Goal: Task Accomplishment & Management: Manage account settings

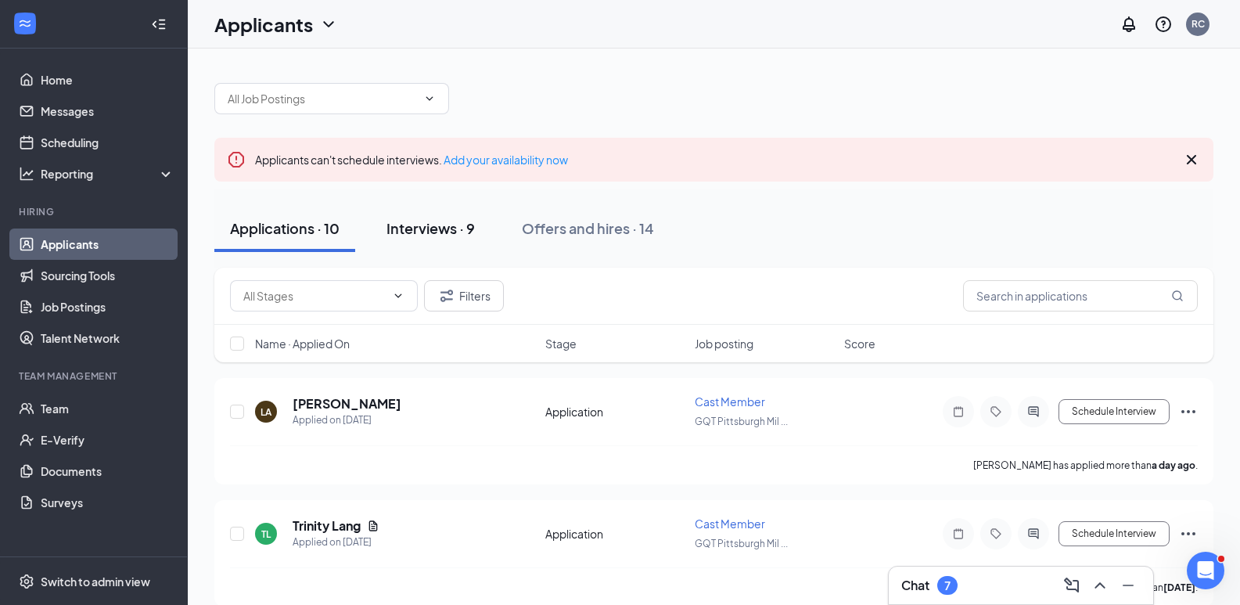
click at [426, 221] on div "Interviews · 9" at bounding box center [430, 228] width 88 height 20
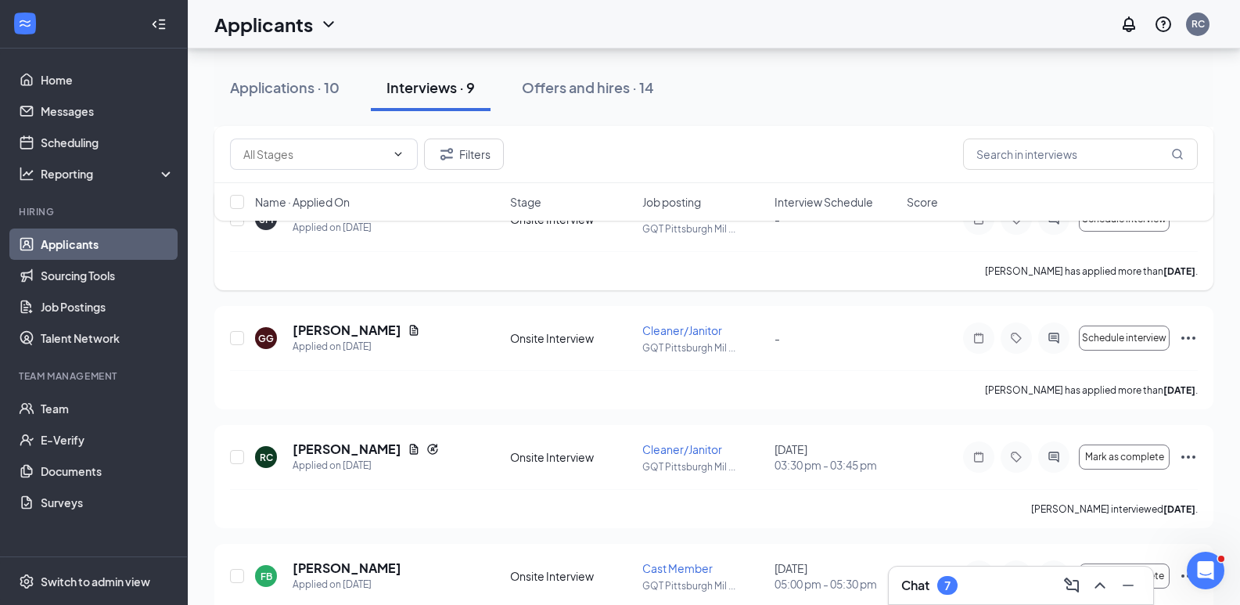
scroll to position [704, 0]
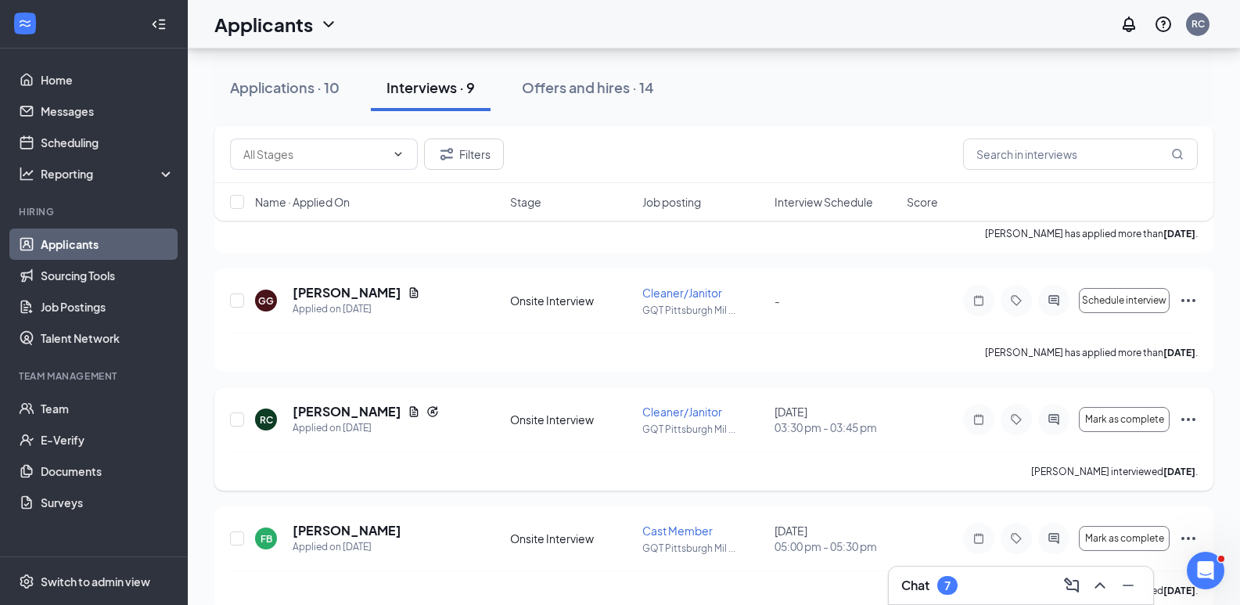
click at [1191, 418] on icon "Ellipses" at bounding box center [1188, 419] width 19 height 19
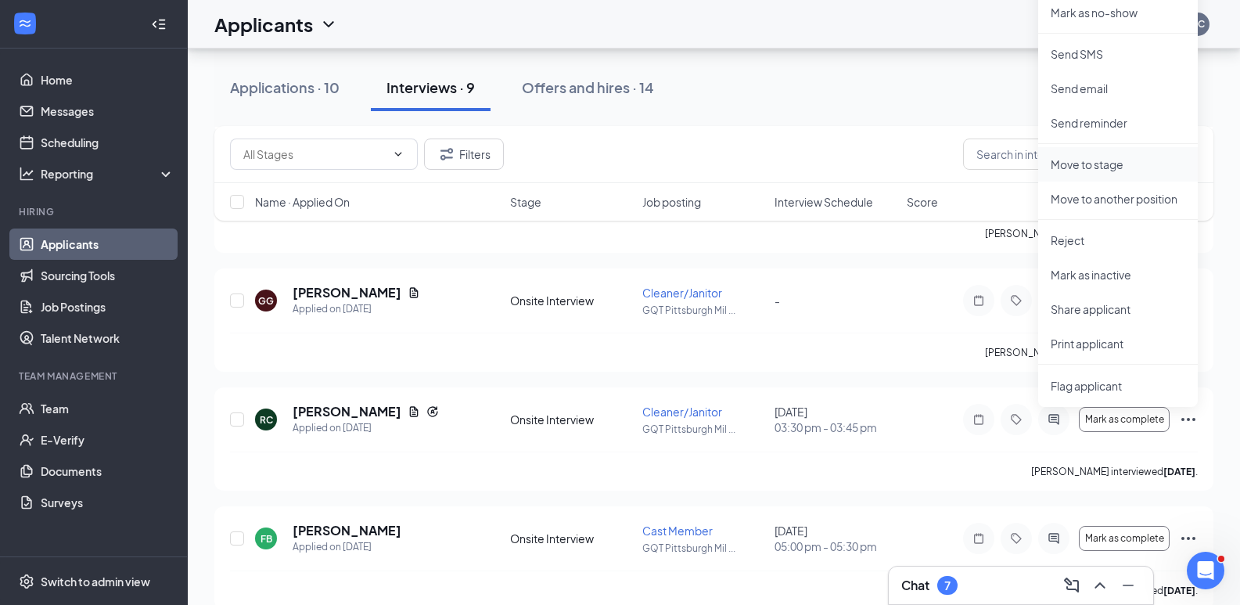
click at [1111, 165] on p "Move to stage" at bounding box center [1118, 164] width 135 height 16
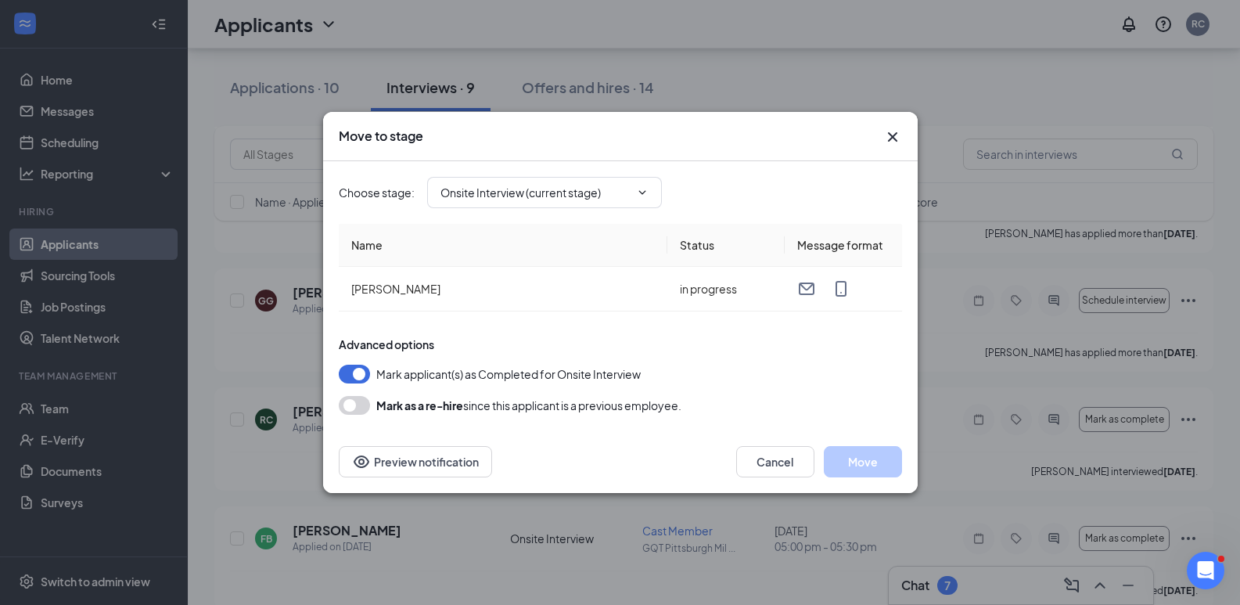
type input "Hiring Complete (final stage)"
click at [393, 196] on span "Choose stage :" at bounding box center [377, 192] width 76 height 17
click at [399, 232] on th "Name" at bounding box center [503, 245] width 329 height 43
click at [639, 192] on icon "ChevronDown" at bounding box center [642, 192] width 13 height 13
click at [523, 191] on input "Hiring Complete (final stage)" at bounding box center [534, 192] width 189 height 17
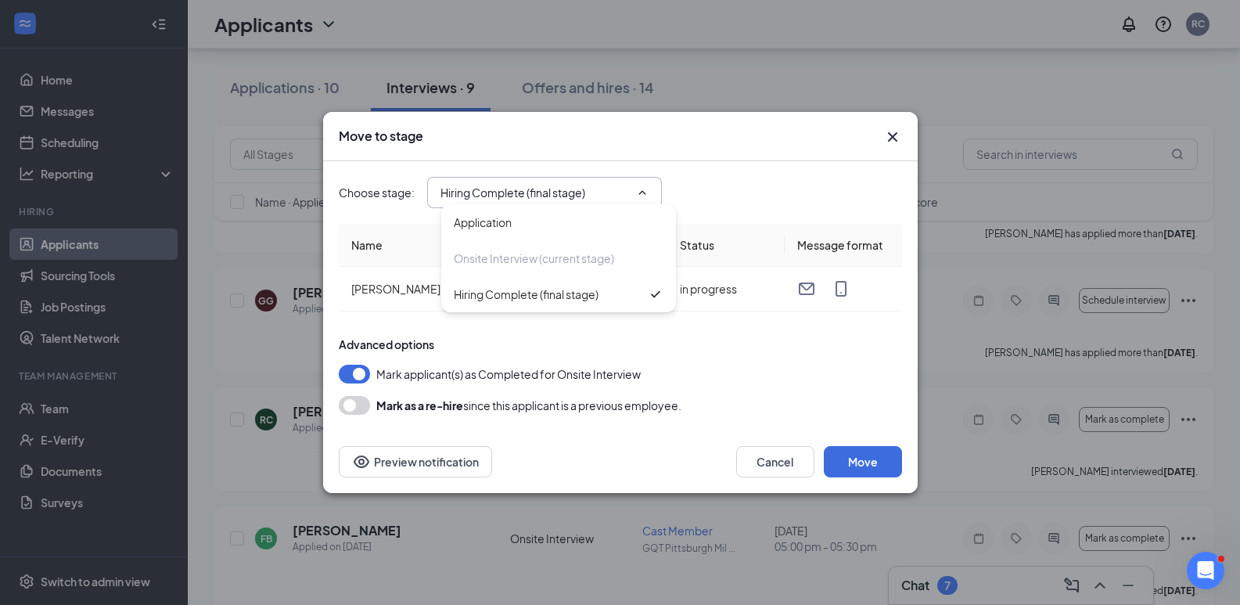
click at [386, 190] on span "Choose stage :" at bounding box center [377, 192] width 76 height 17
click at [650, 193] on span "Hiring Complete (final stage) Application Onsite Interview (current stage) Hiri…" at bounding box center [544, 192] width 235 height 31
click at [647, 192] on icon "ChevronDown" at bounding box center [642, 192] width 13 height 13
click at [679, 186] on div "Choose stage : Hiring Complete (final stage) Application Onsite Interview (curr…" at bounding box center [620, 192] width 563 height 31
click at [635, 186] on span at bounding box center [641, 192] width 16 height 13
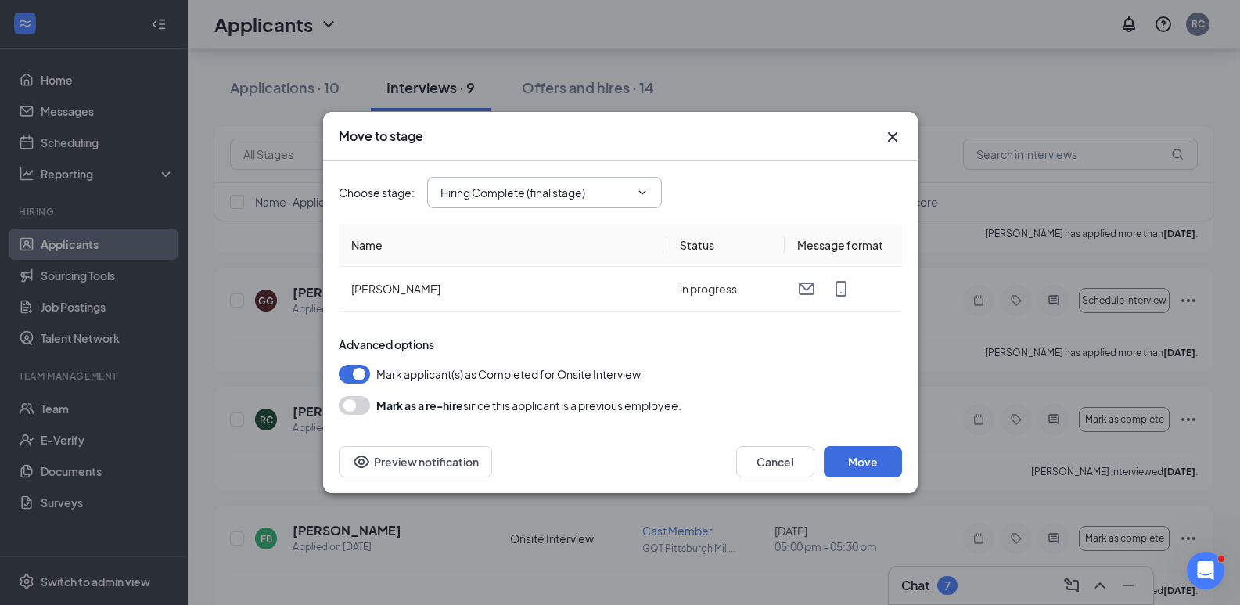
click at [377, 185] on span "Choose stage :" at bounding box center [377, 192] width 76 height 17
click at [776, 462] on button "Cancel" at bounding box center [775, 461] width 78 height 31
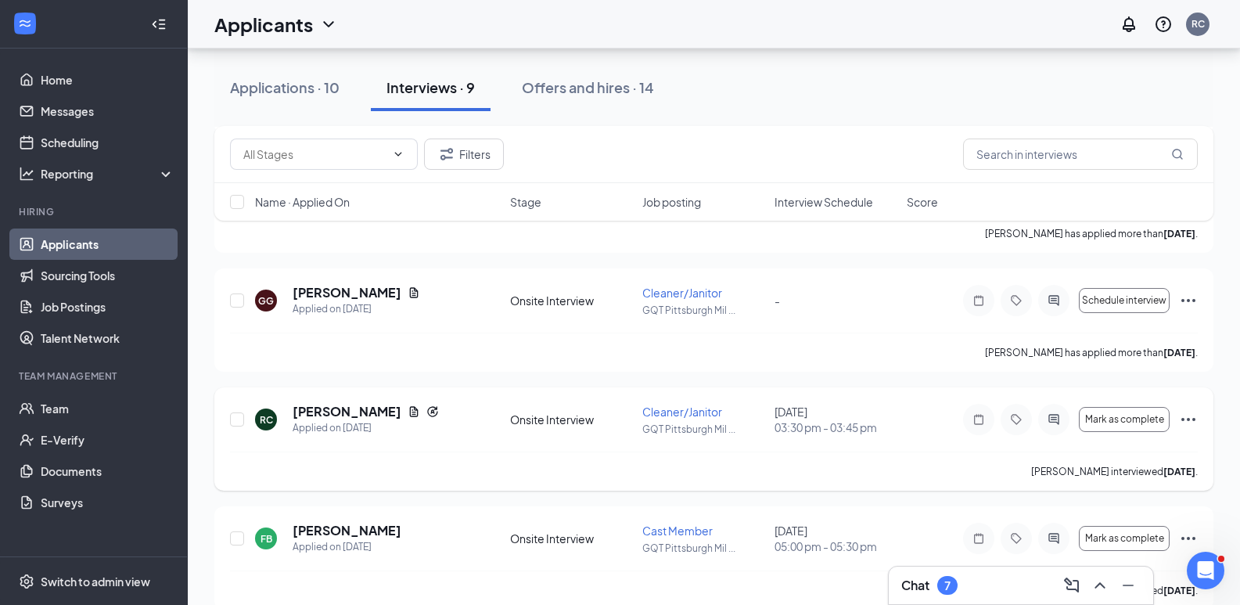
click at [1182, 420] on icon "Ellipses" at bounding box center [1188, 419] width 14 height 3
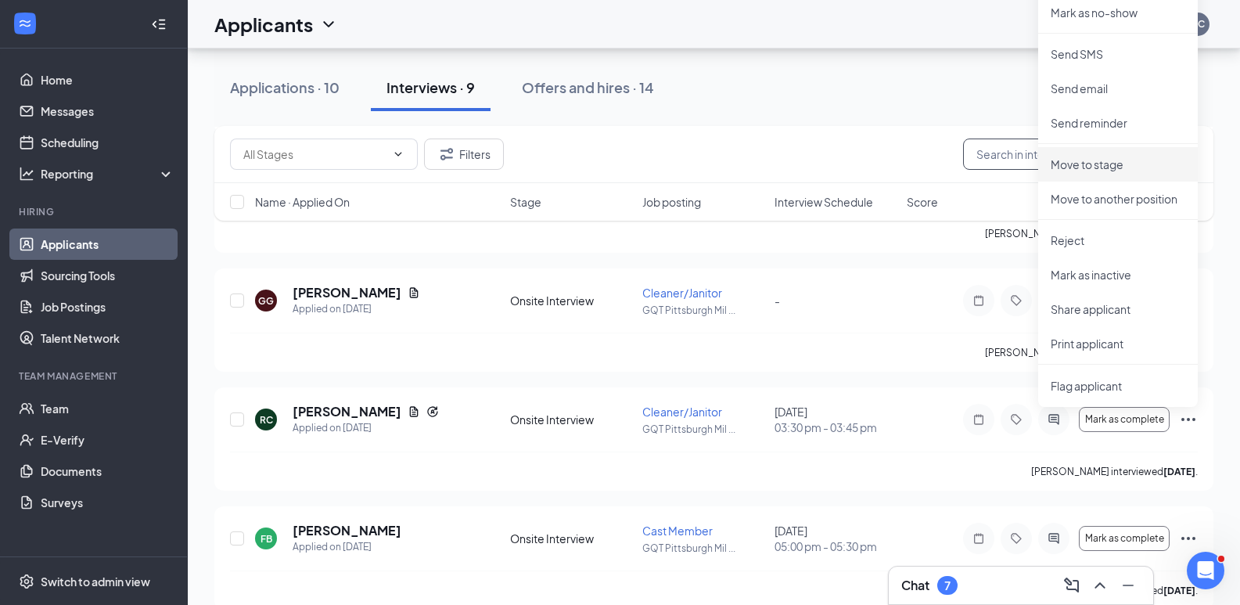
click at [1098, 163] on p "Move to stage" at bounding box center [1118, 164] width 135 height 16
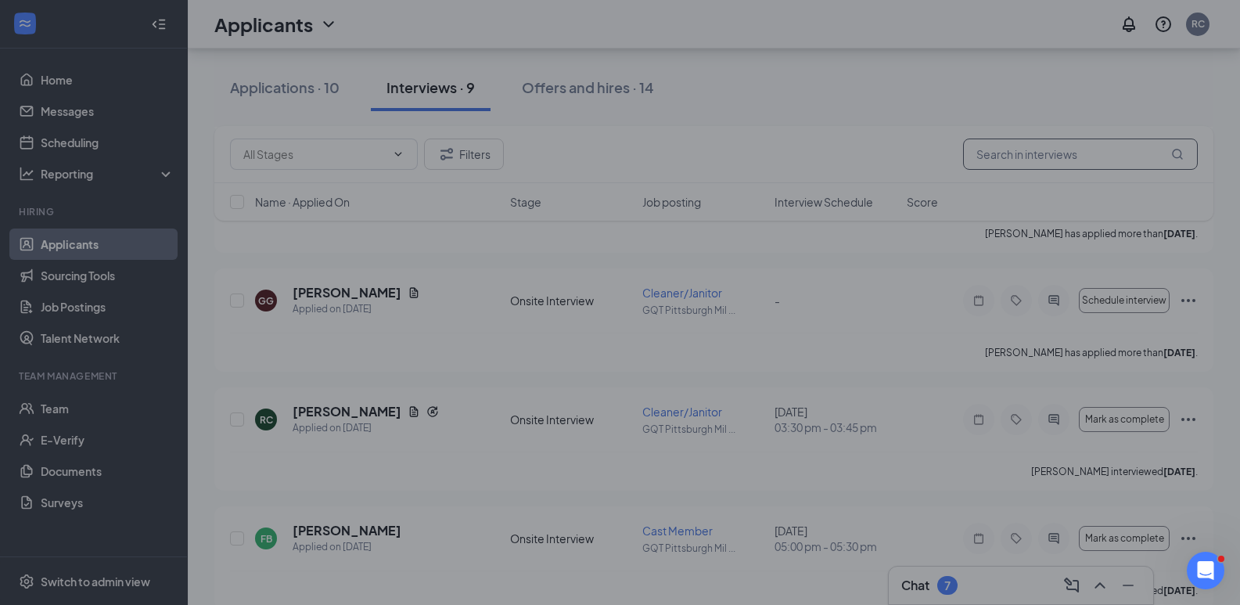
type input "Hiring Complete (final stage)"
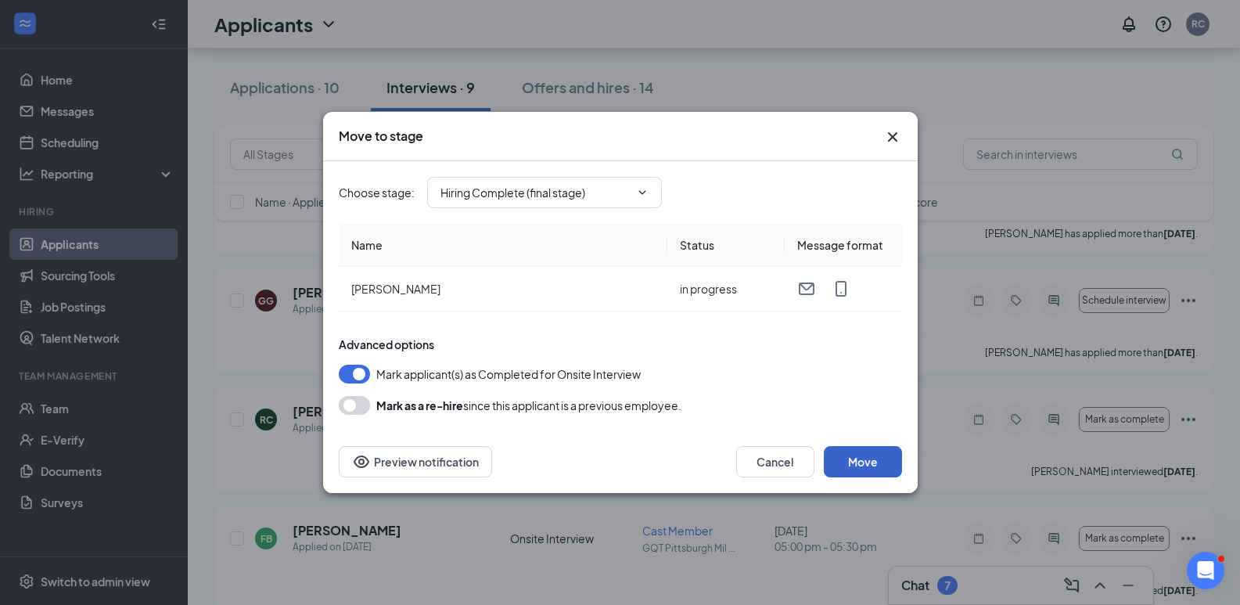
click at [861, 449] on button "Move" at bounding box center [863, 461] width 78 height 31
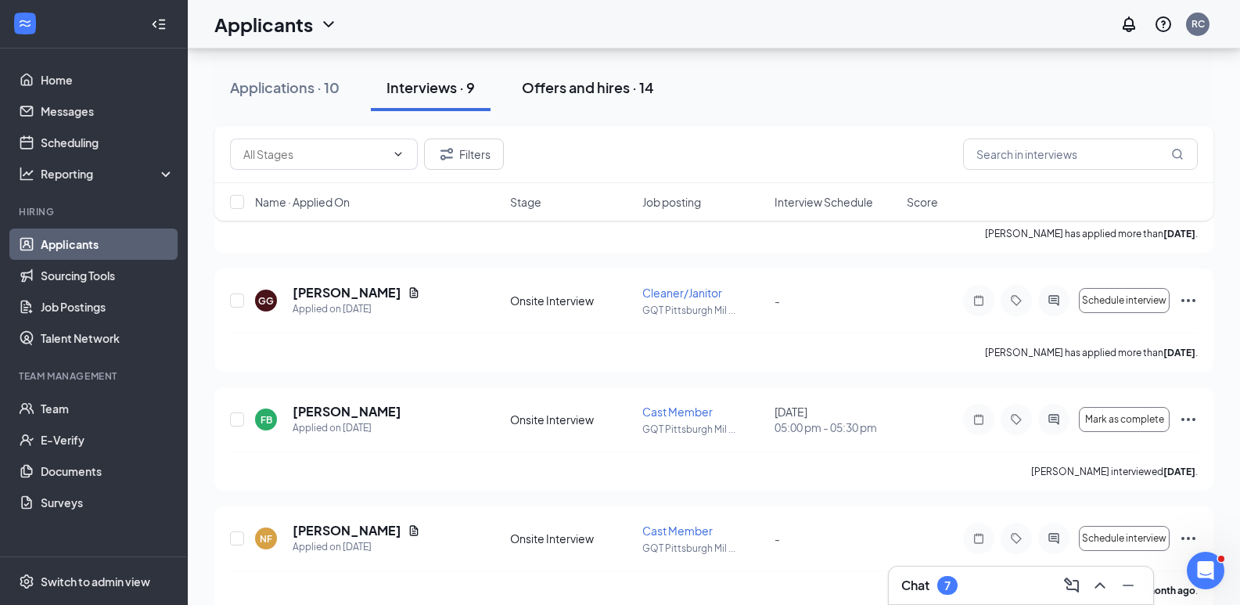
click at [580, 86] on div "Offers and hires · 14" at bounding box center [588, 87] width 132 height 20
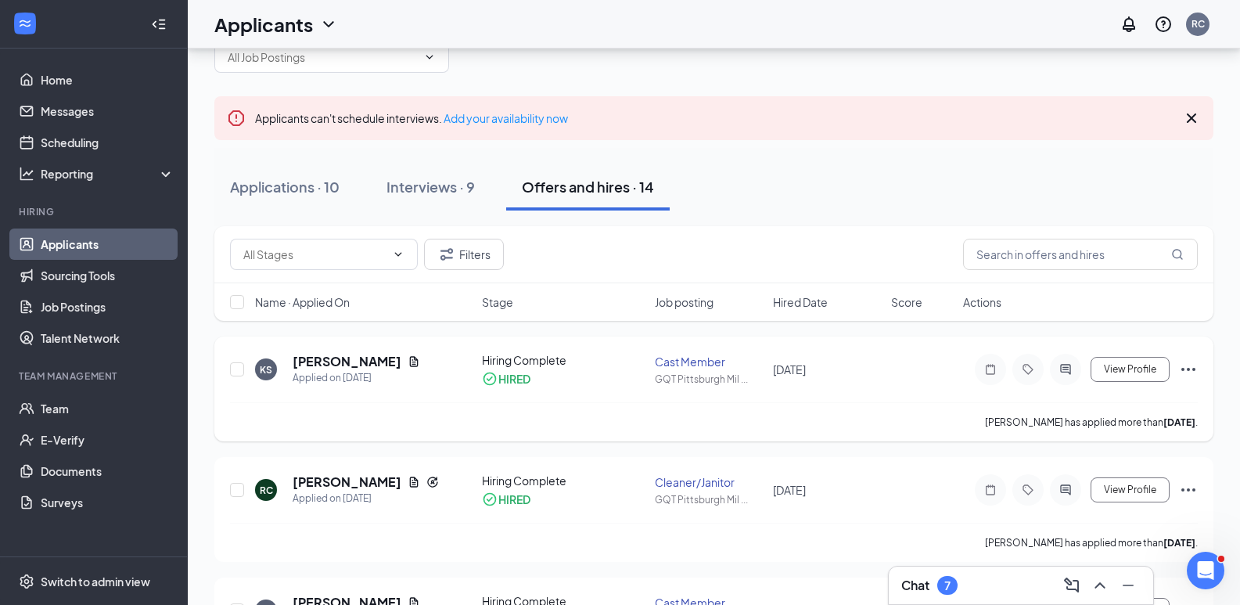
scroll to position [78, 0]
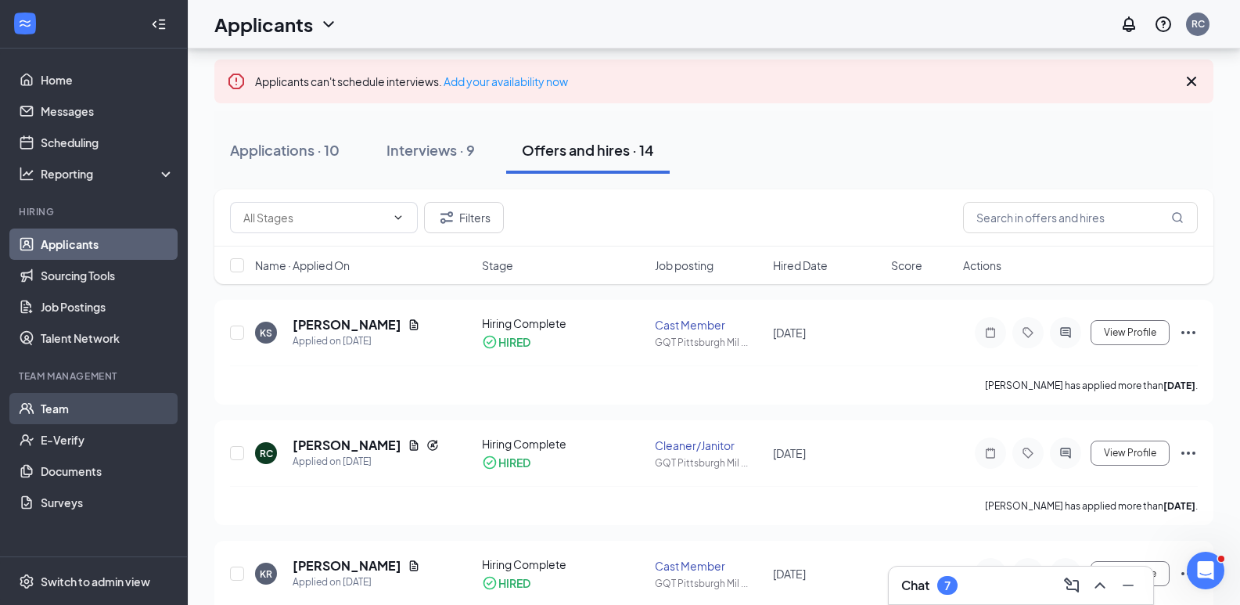
click at [70, 404] on link "Team" at bounding box center [108, 408] width 134 height 31
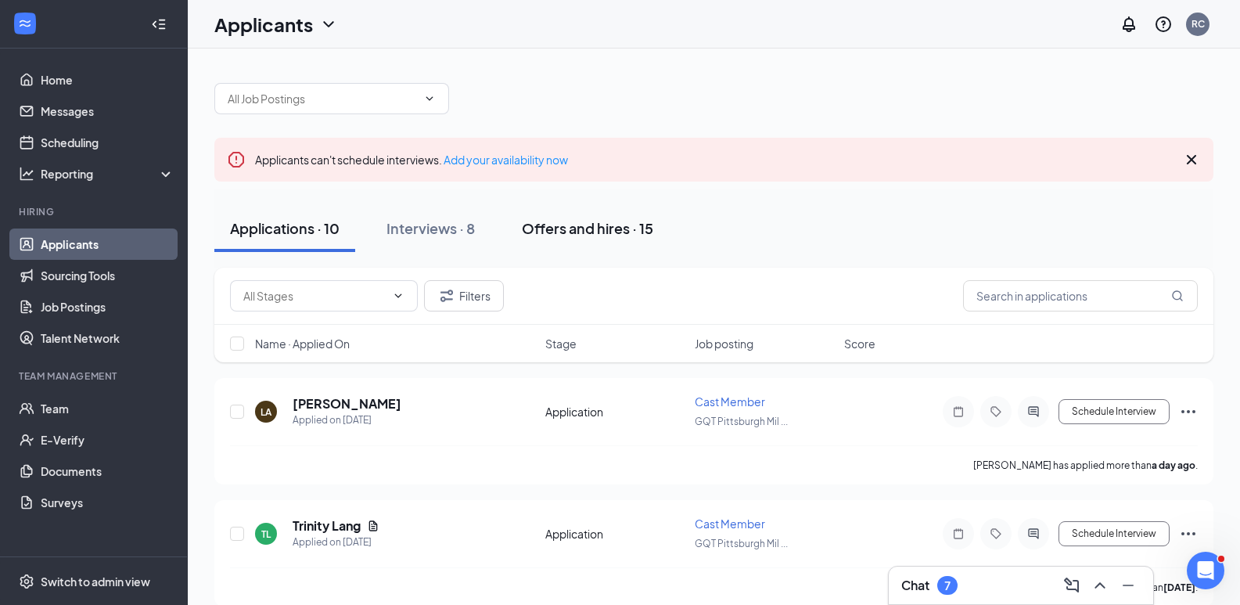
click at [557, 227] on div "Offers and hires · 15" at bounding box center [587, 228] width 131 height 20
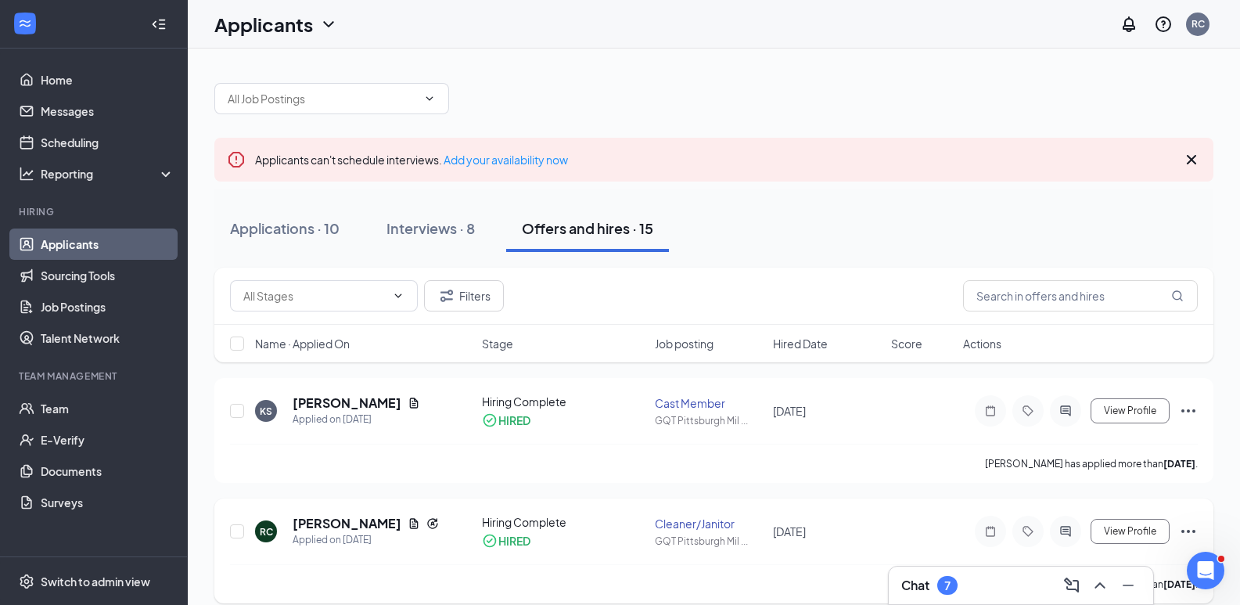
click at [1193, 530] on icon "Ellipses" at bounding box center [1188, 531] width 19 height 19
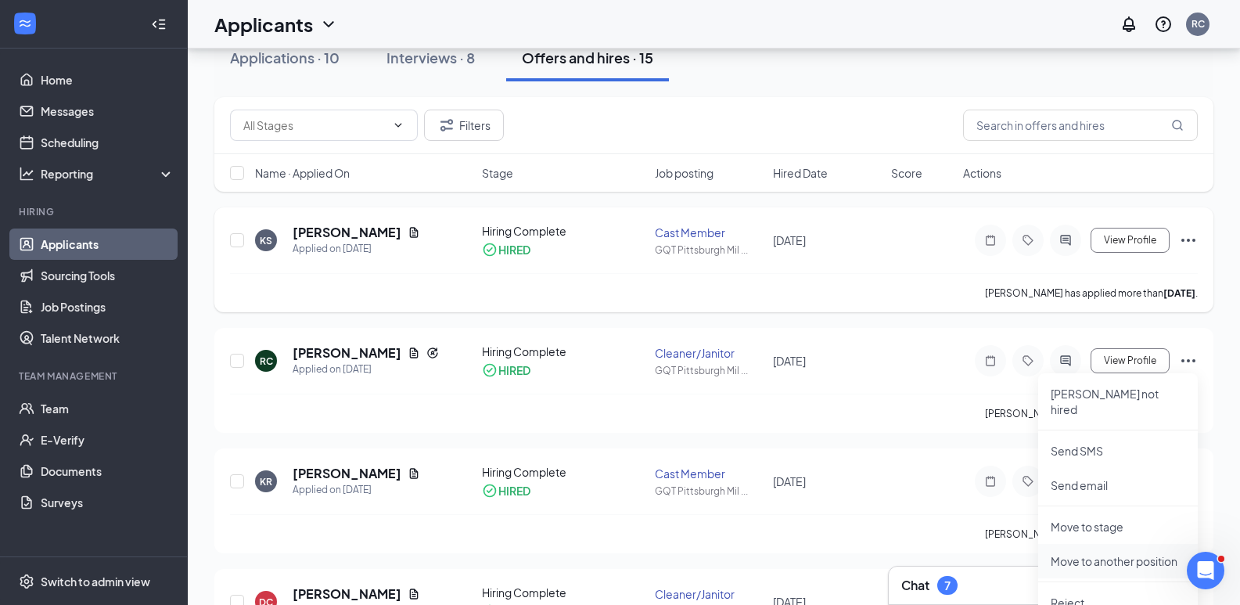
scroll to position [235, 0]
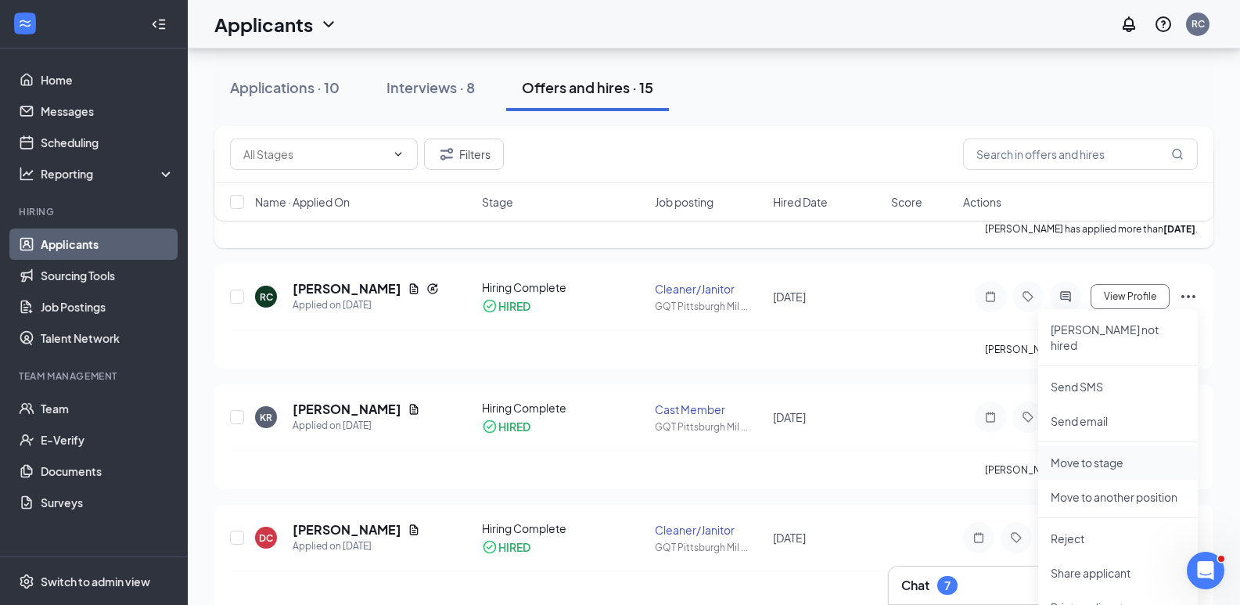
click at [1102, 454] on p "Move to stage" at bounding box center [1118, 462] width 135 height 16
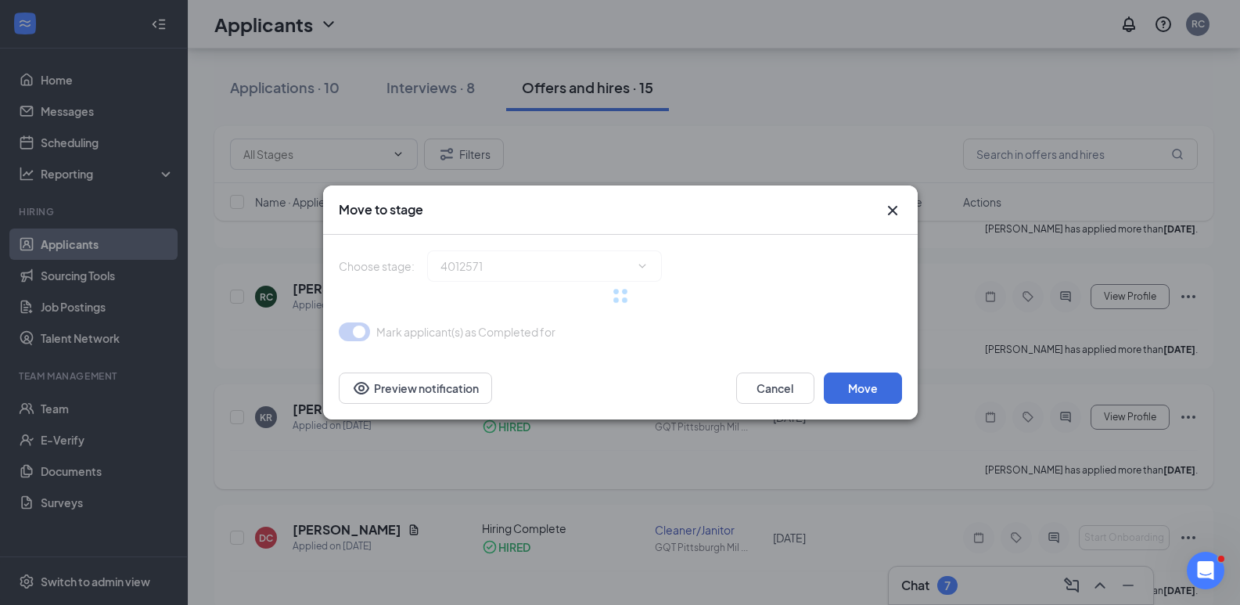
type input "Hiring Complete (current stage)"
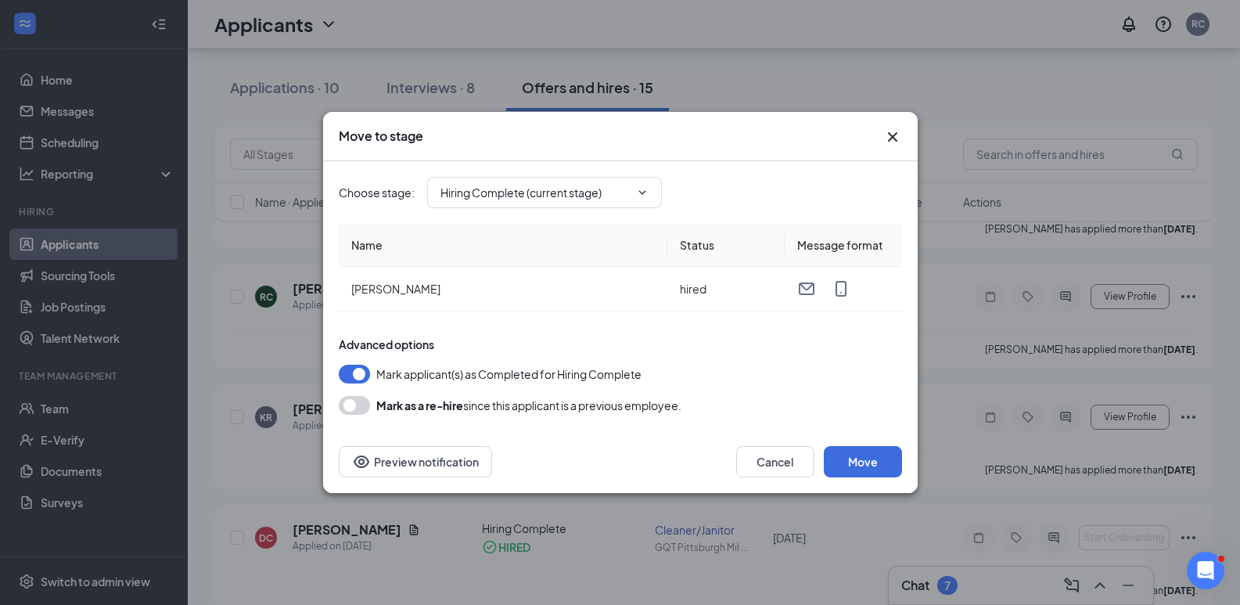
click at [894, 139] on icon "Cross" at bounding box center [891, 136] width 9 height 9
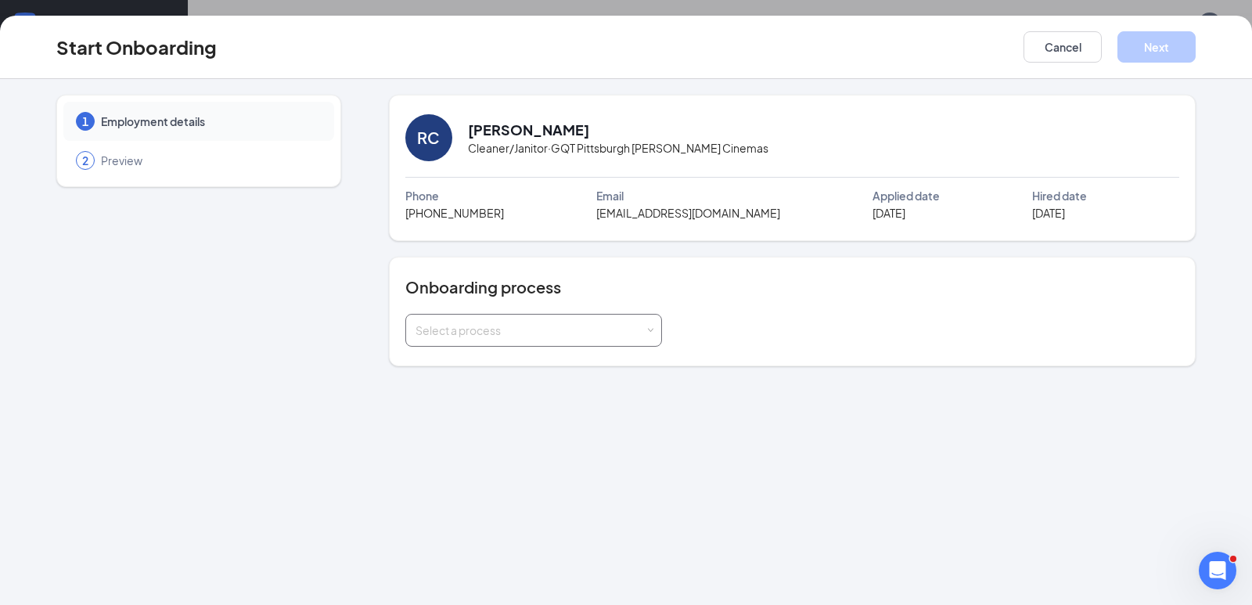
click at [653, 327] on span at bounding box center [649, 330] width 7 height 7
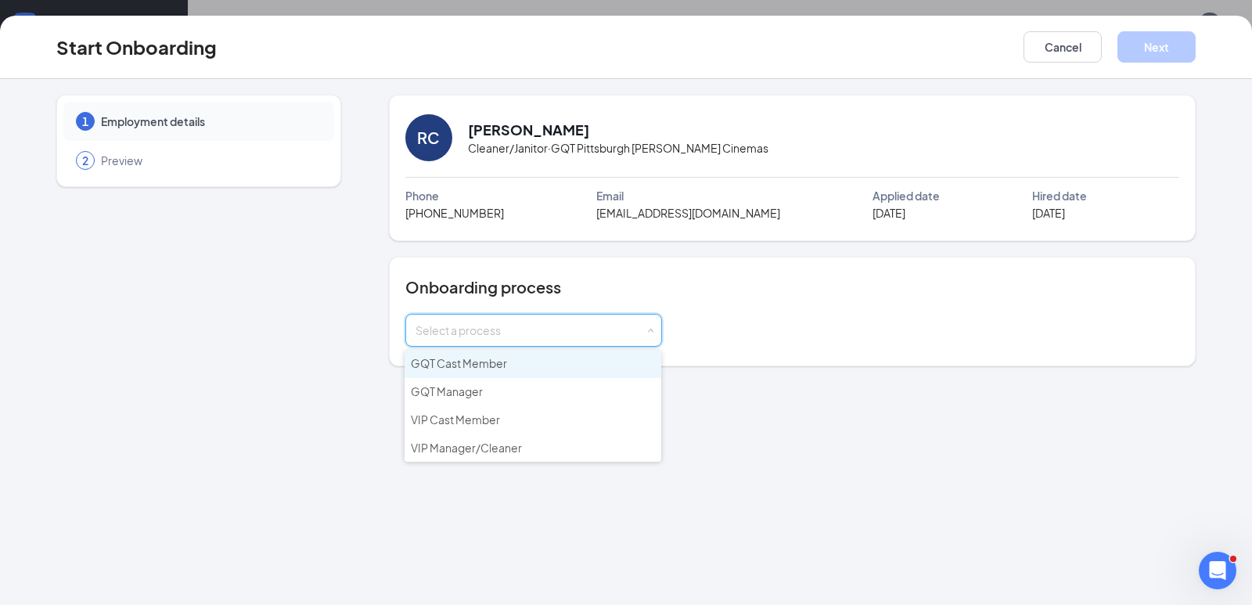
click at [490, 362] on span "GQT Cast Member" at bounding box center [459, 363] width 96 height 14
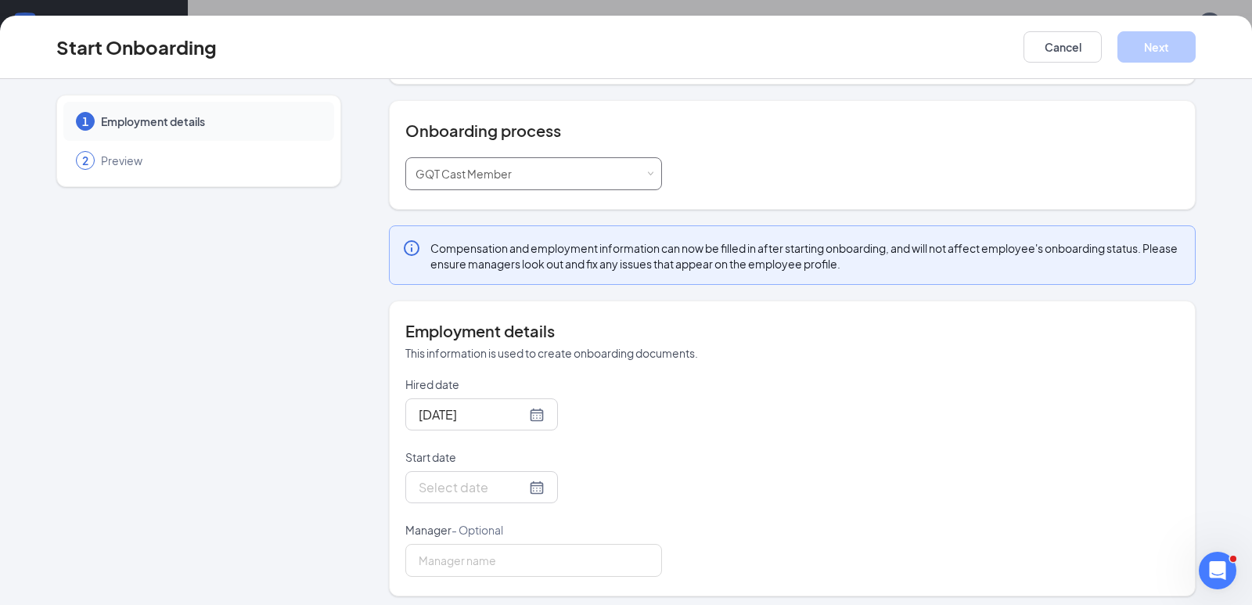
scroll to position [163, 0]
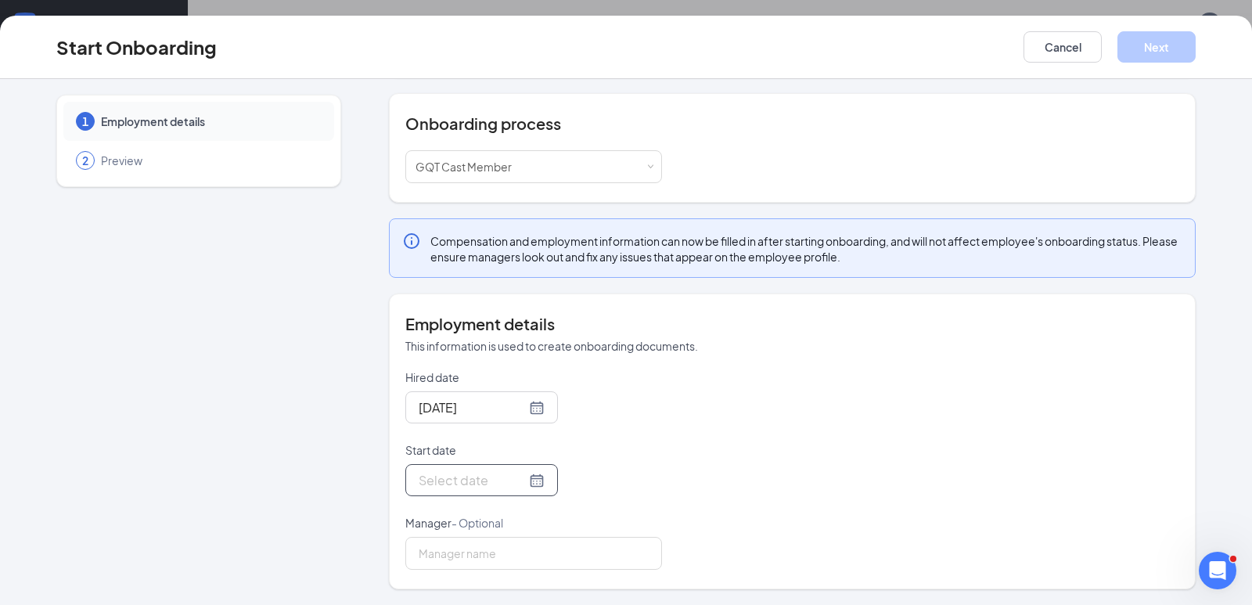
click at [444, 469] on div at bounding box center [481, 480] width 153 height 32
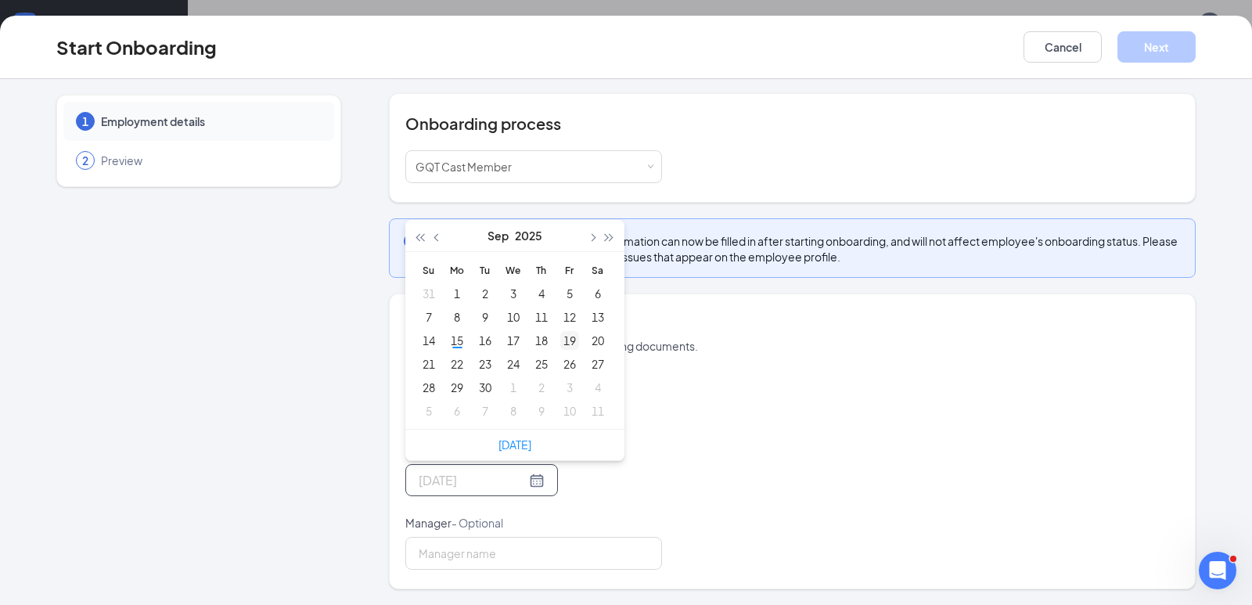
type input "Sep 19, 2025"
click at [563, 339] on div "19" at bounding box center [569, 340] width 19 height 19
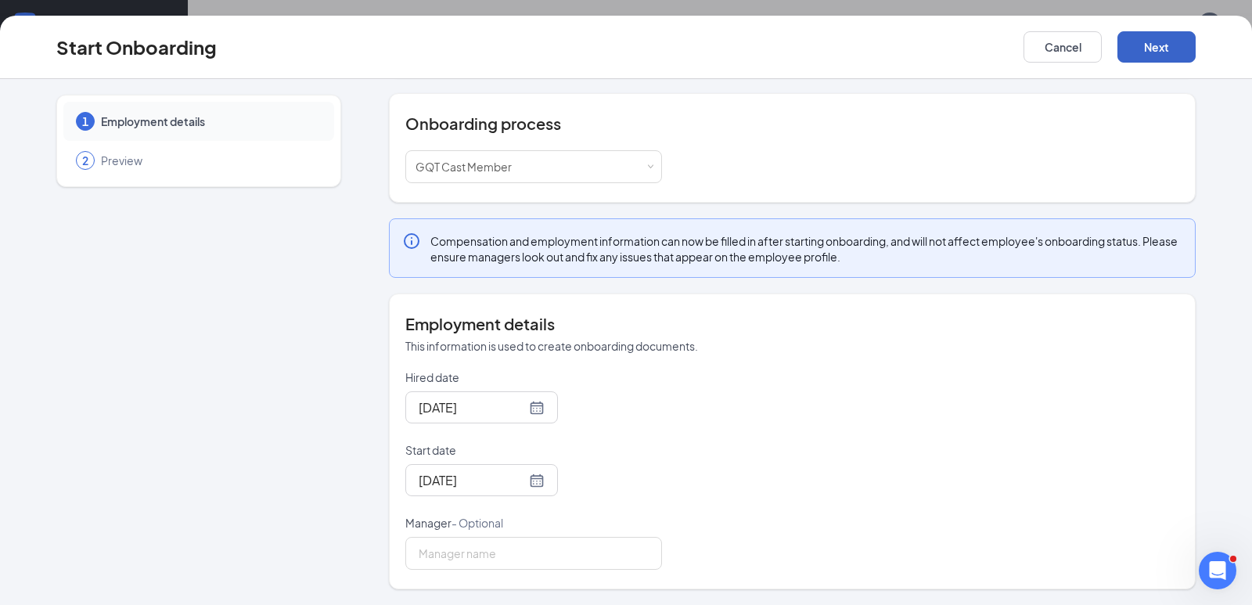
click at [1151, 49] on button "Next" at bounding box center [1156, 46] width 78 height 31
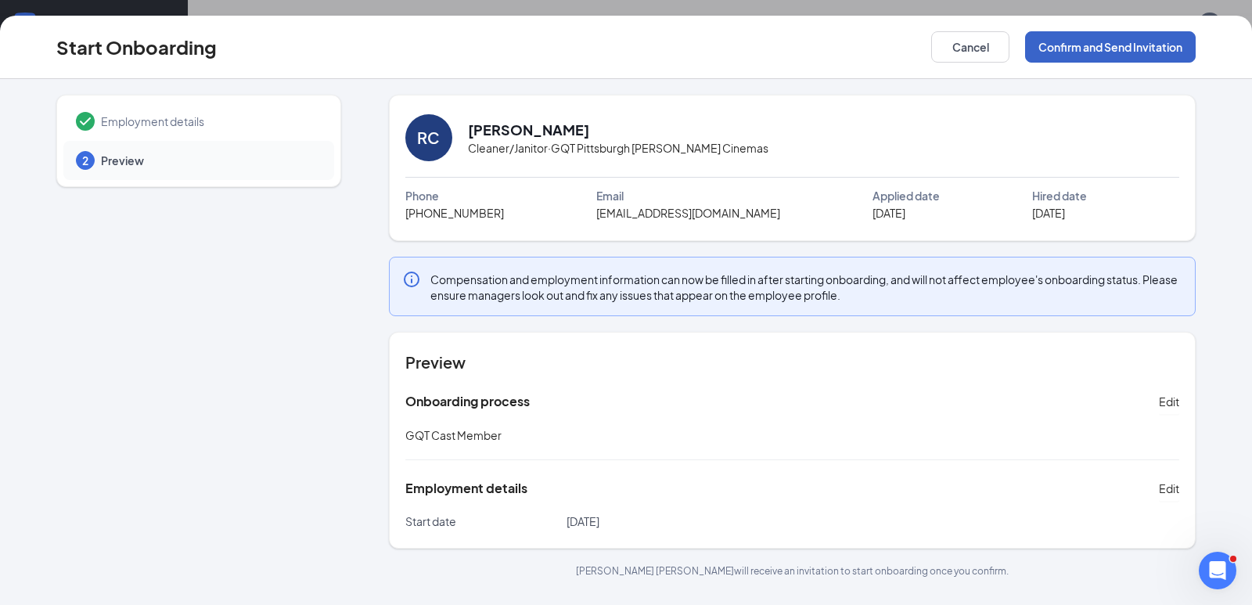
click at [1105, 45] on button "Confirm and Send Invitation" at bounding box center [1110, 46] width 171 height 31
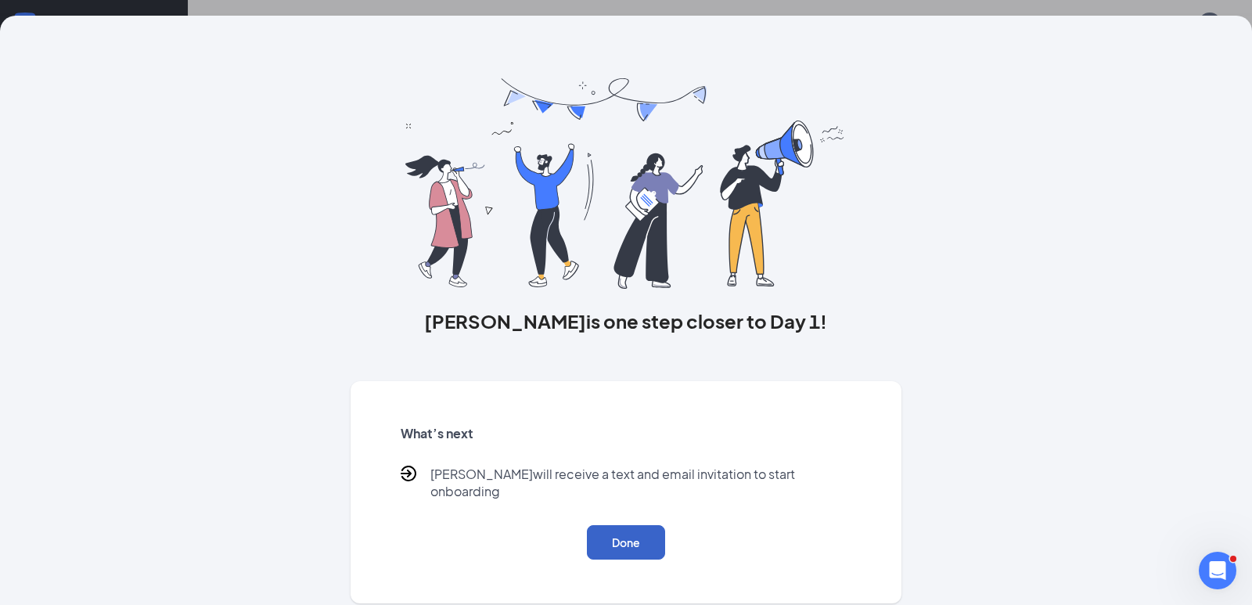
click at [626, 525] on button "Done" at bounding box center [626, 542] width 78 height 34
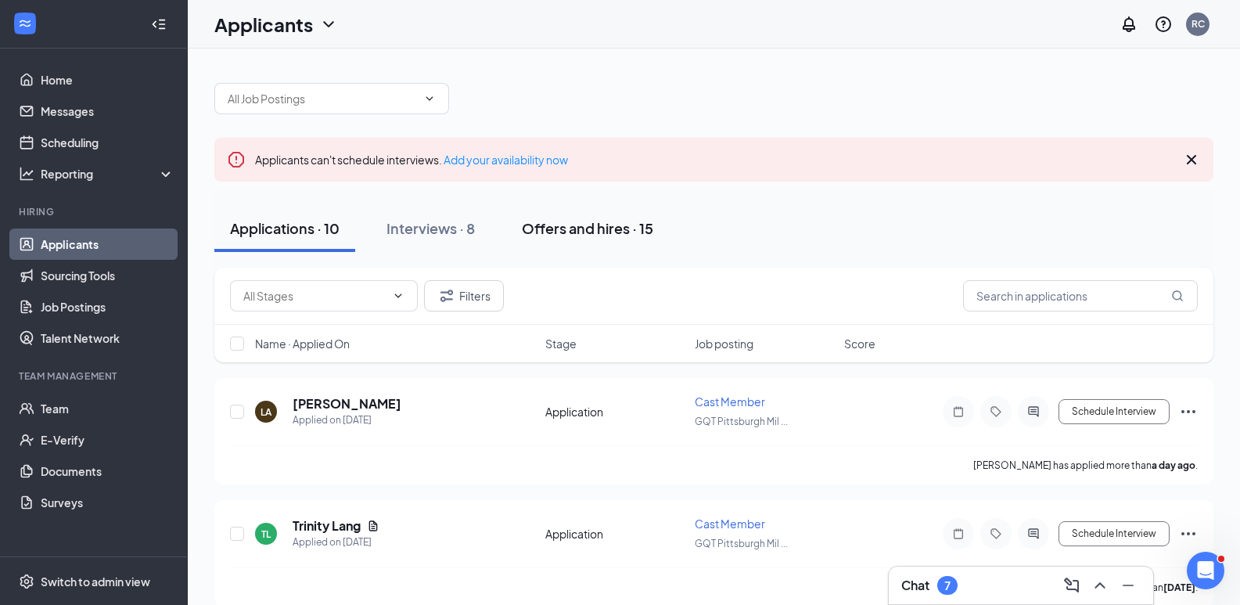
click at [573, 221] on div "Offers and hires · 15" at bounding box center [587, 228] width 131 height 20
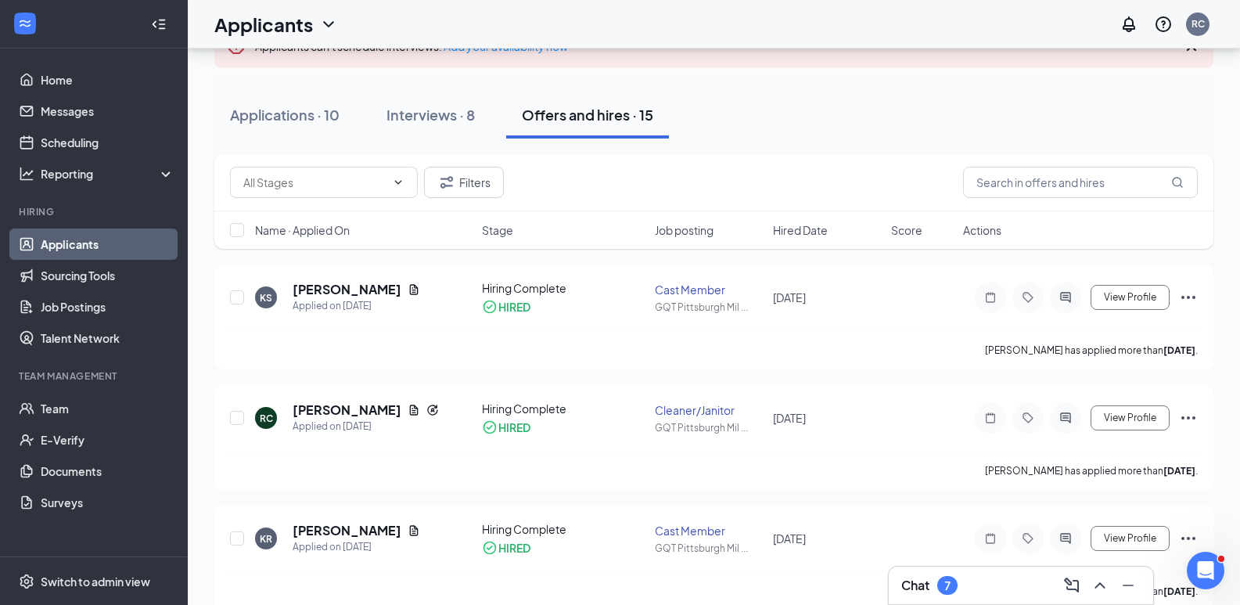
scroll to position [78, 0]
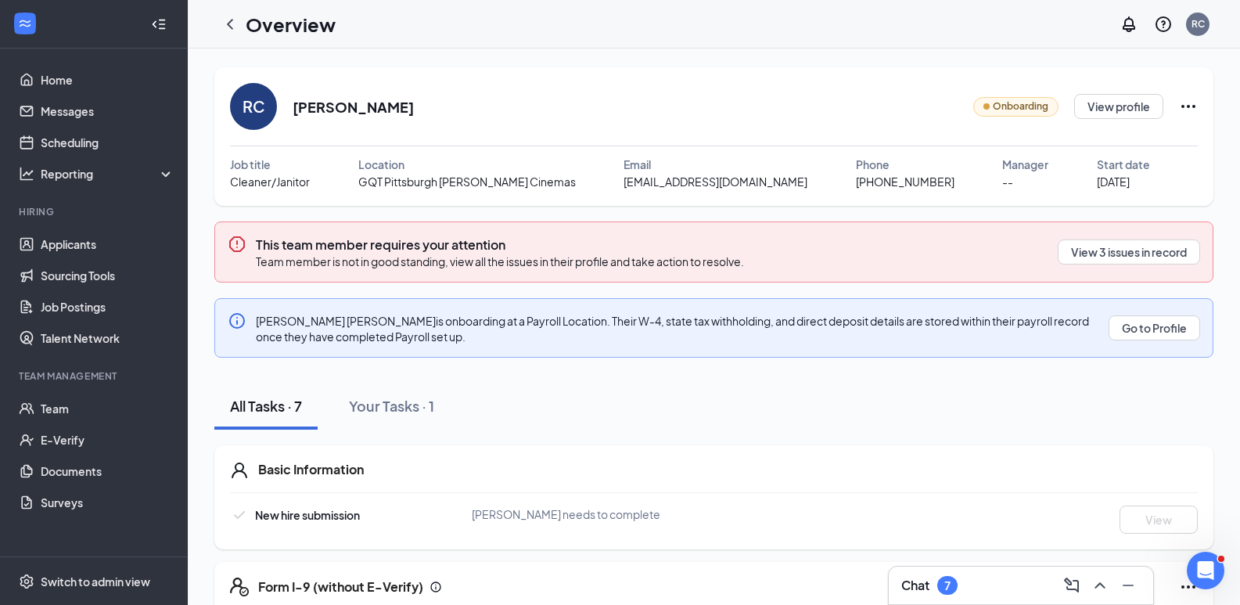
click at [343, 112] on h2 "[PERSON_NAME]" at bounding box center [353, 107] width 121 height 20
click at [232, 24] on icon "ChevronLeft" at bounding box center [230, 24] width 19 height 19
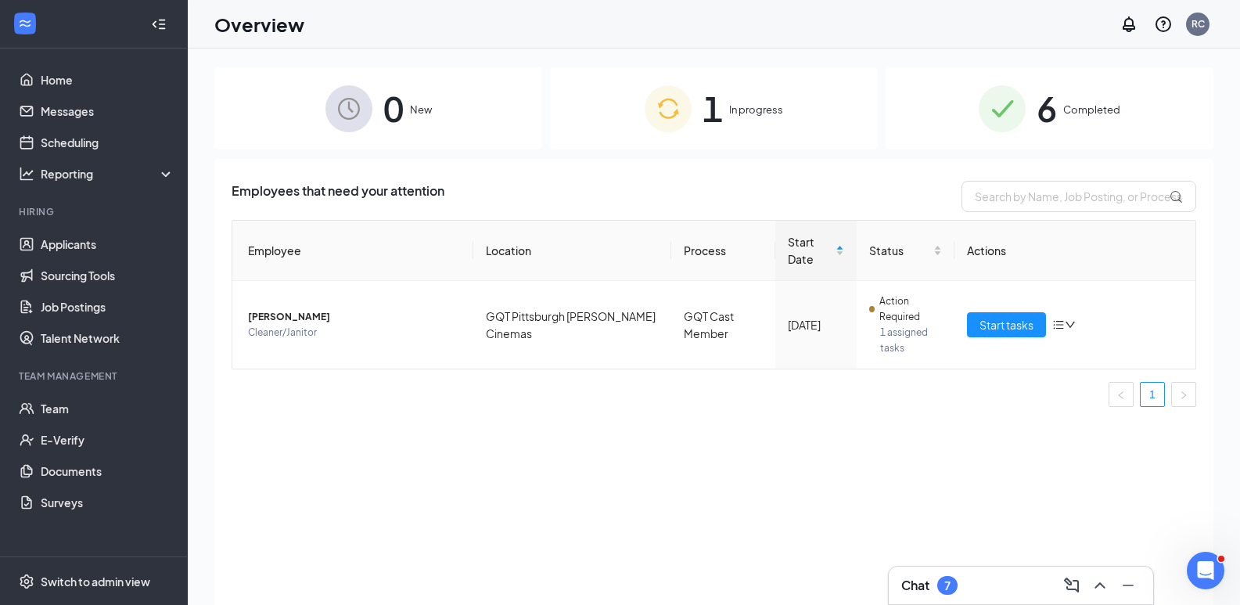
click at [734, 108] on span "In progress" at bounding box center [756, 110] width 54 height 16
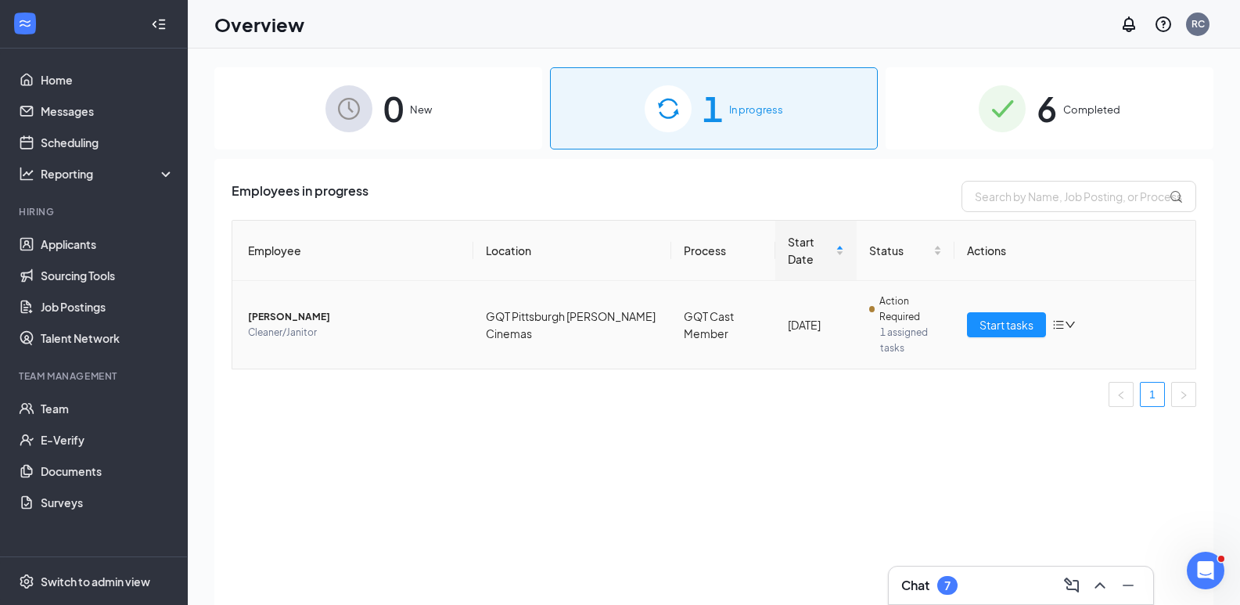
click at [1077, 318] on div "Start tasks" at bounding box center [1075, 324] width 216 height 25
click at [1068, 320] on icon "down" at bounding box center [1070, 324] width 11 height 11
click at [1121, 322] on div "Start tasks" at bounding box center [1075, 324] width 216 height 25
click at [999, 326] on span "Start tasks" at bounding box center [1006, 324] width 54 height 17
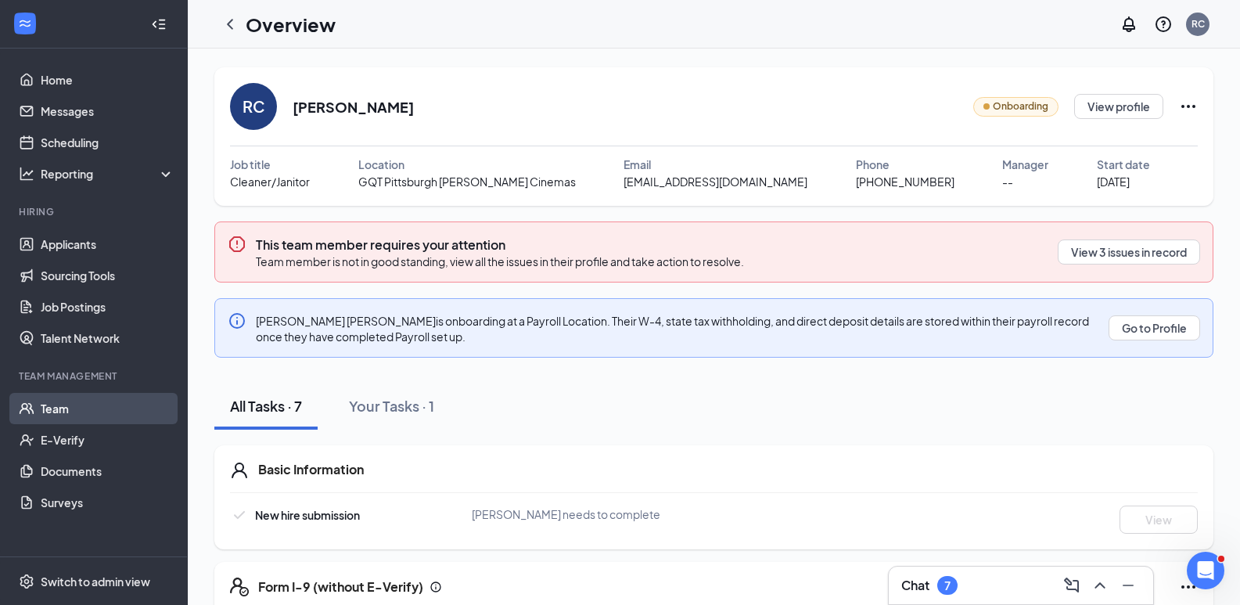
click at [45, 408] on link "Team" at bounding box center [108, 408] width 134 height 31
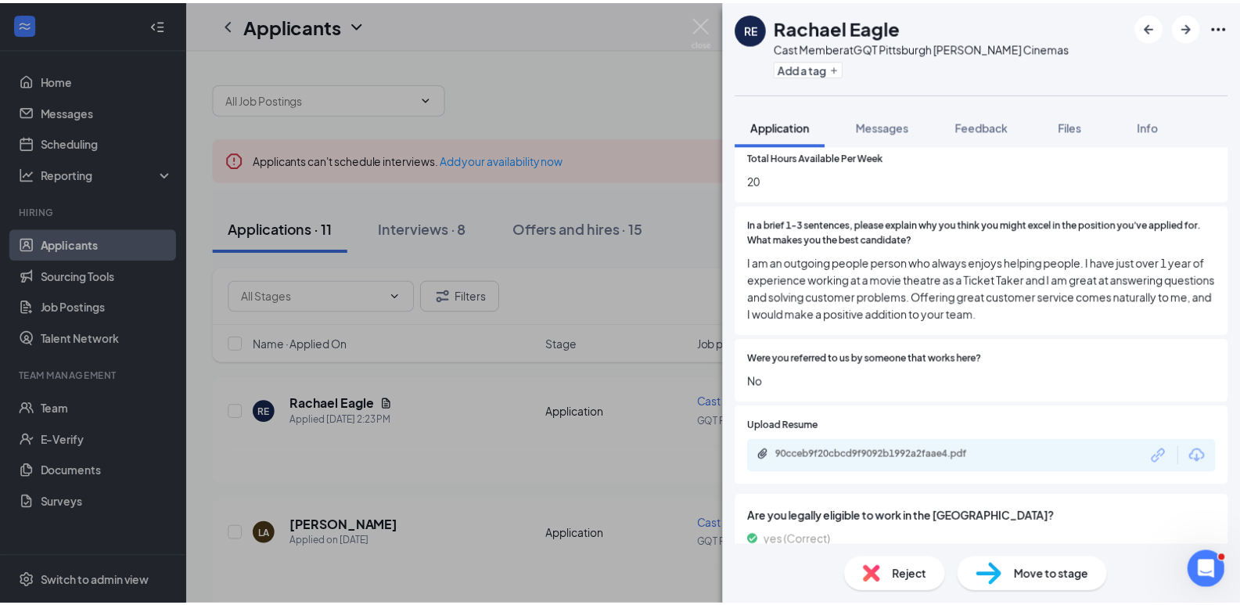
scroll to position [939, 0]
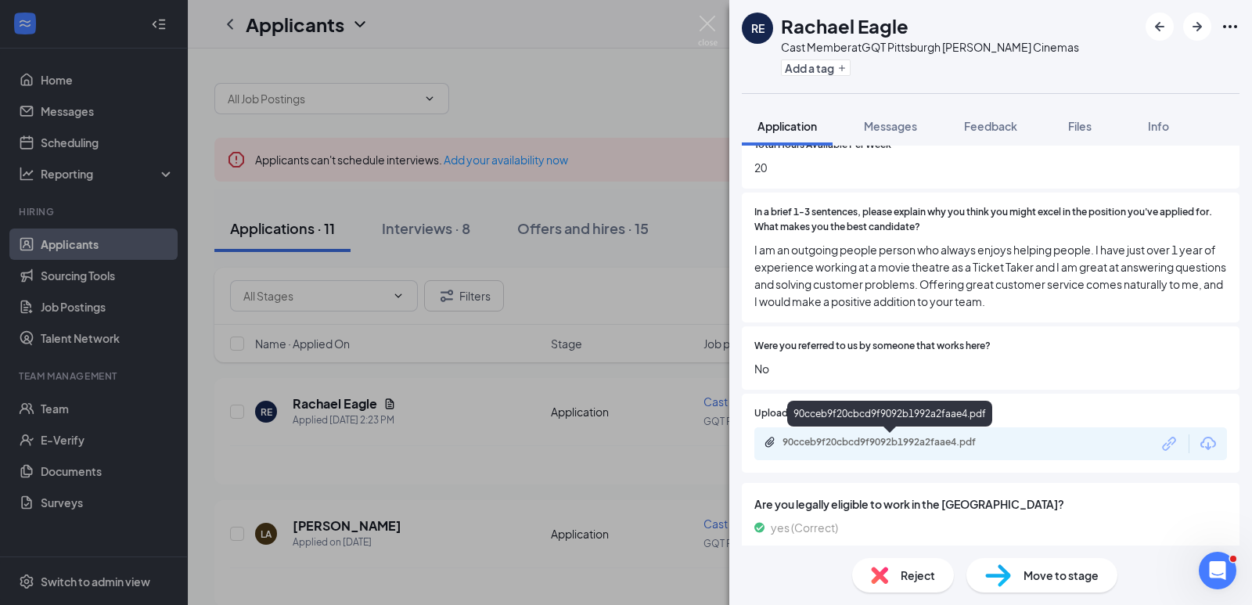
click at [897, 436] on div "90cceb9f20cbcd9f9092b1992a2faae4.pdf" at bounding box center [891, 442] width 219 height 13
drag, startPoint x: 695, startPoint y: 13, endPoint x: 715, endPoint y: 27, distance: 24.7
click at [695, 14] on div "RE Rachael Eagle Cast Member at GQT Pittsburgh Mills Cinemas Add a tag Applicat…" at bounding box center [626, 302] width 1252 height 605
click at [715, 27] on div "Applicants RC" at bounding box center [720, 24] width 1064 height 48
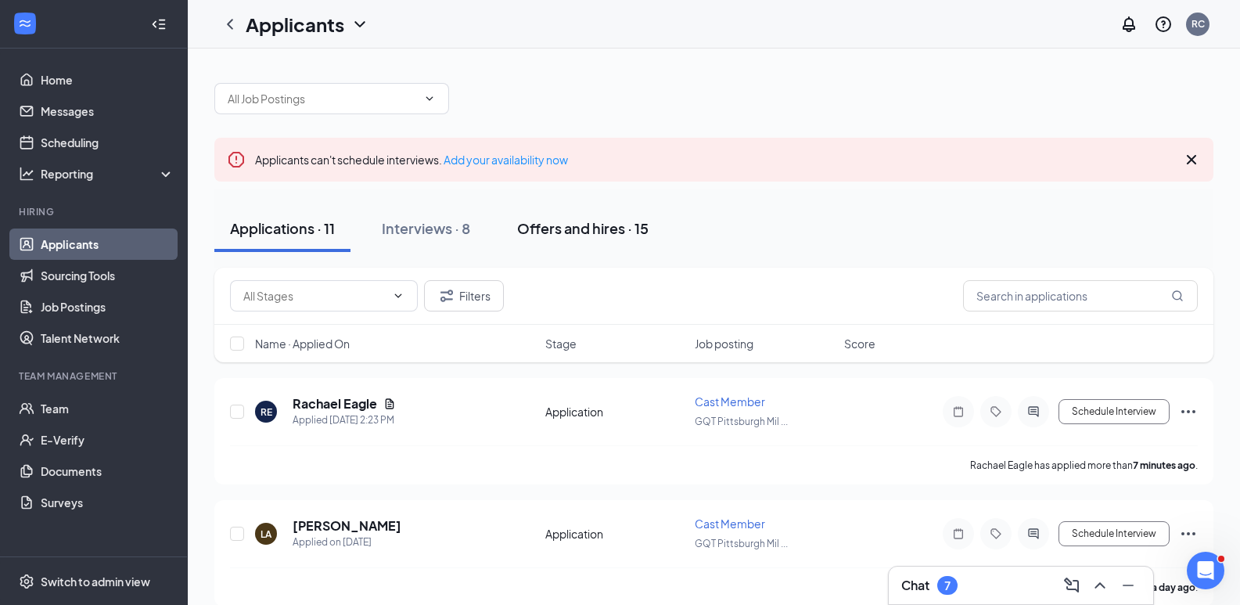
click at [585, 228] on div "Offers and hires · 15" at bounding box center [582, 228] width 131 height 20
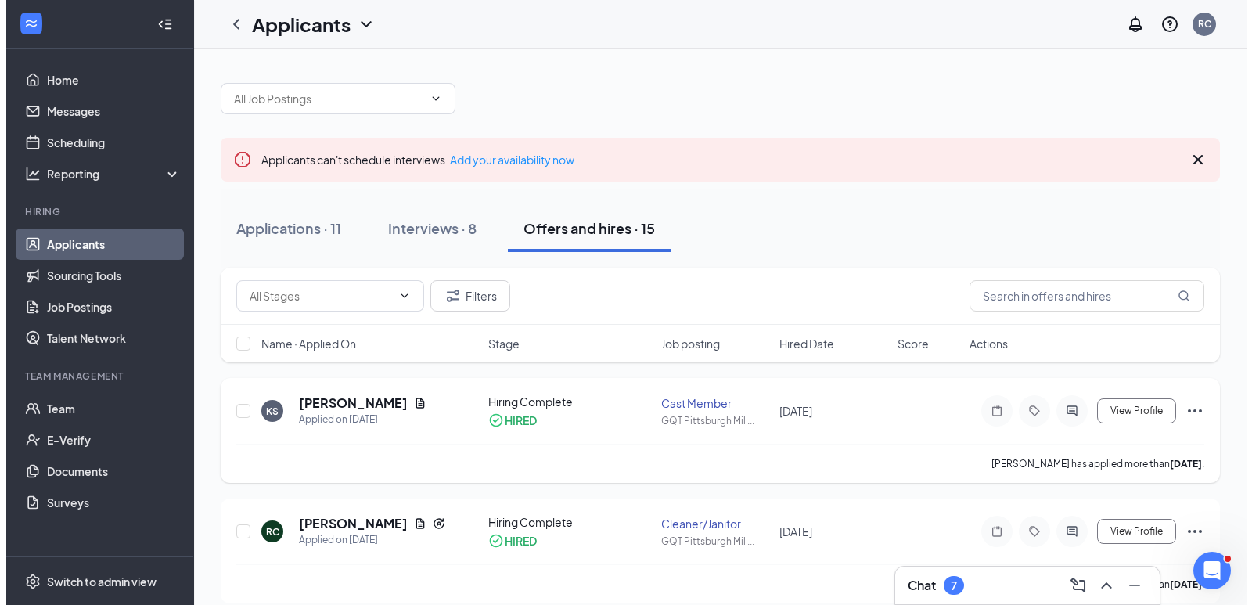
scroll to position [78, 0]
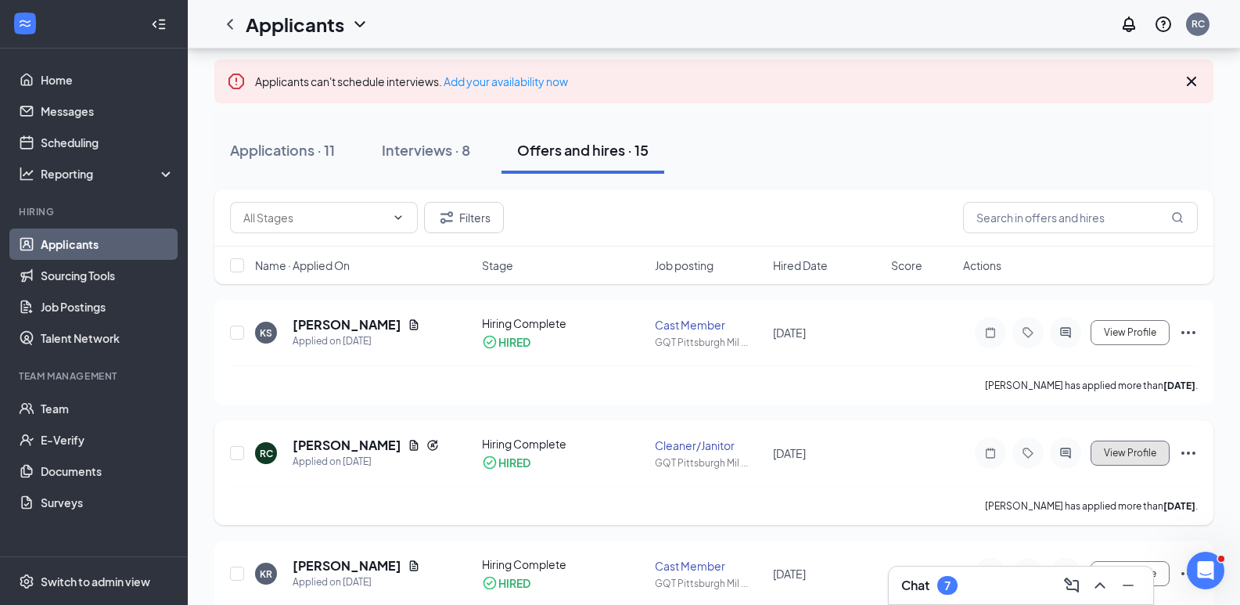
click at [1128, 448] on span "View Profile" at bounding box center [1130, 452] width 52 height 11
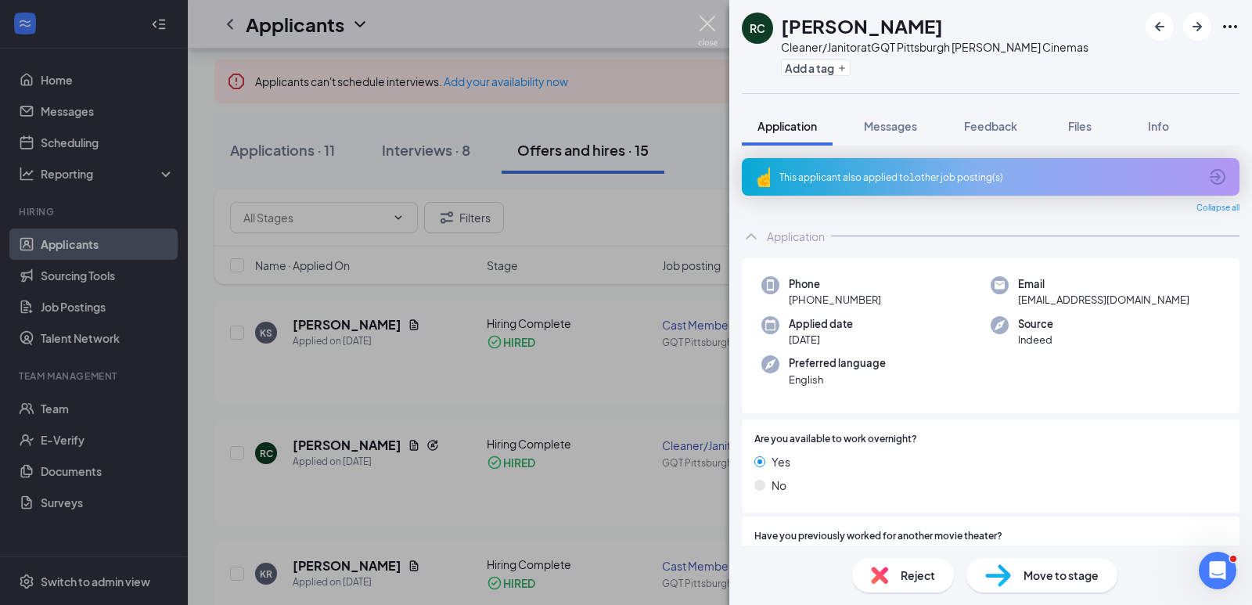
click at [706, 25] on img at bounding box center [708, 31] width 20 height 31
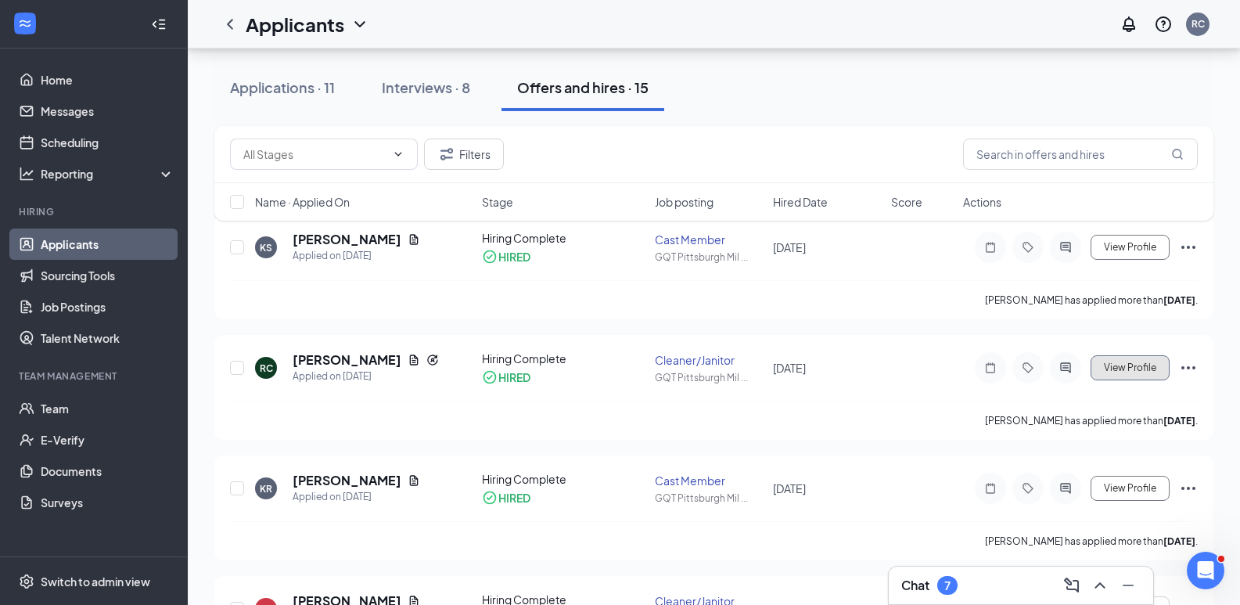
scroll to position [156, 0]
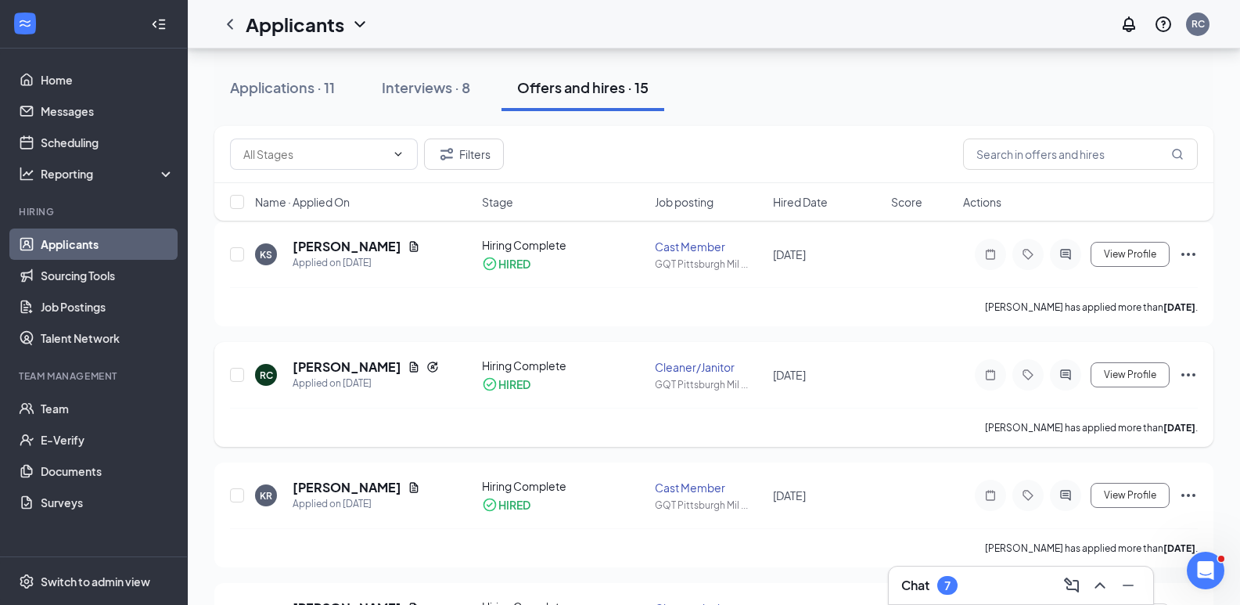
click at [1191, 372] on icon "Ellipses" at bounding box center [1188, 374] width 19 height 19
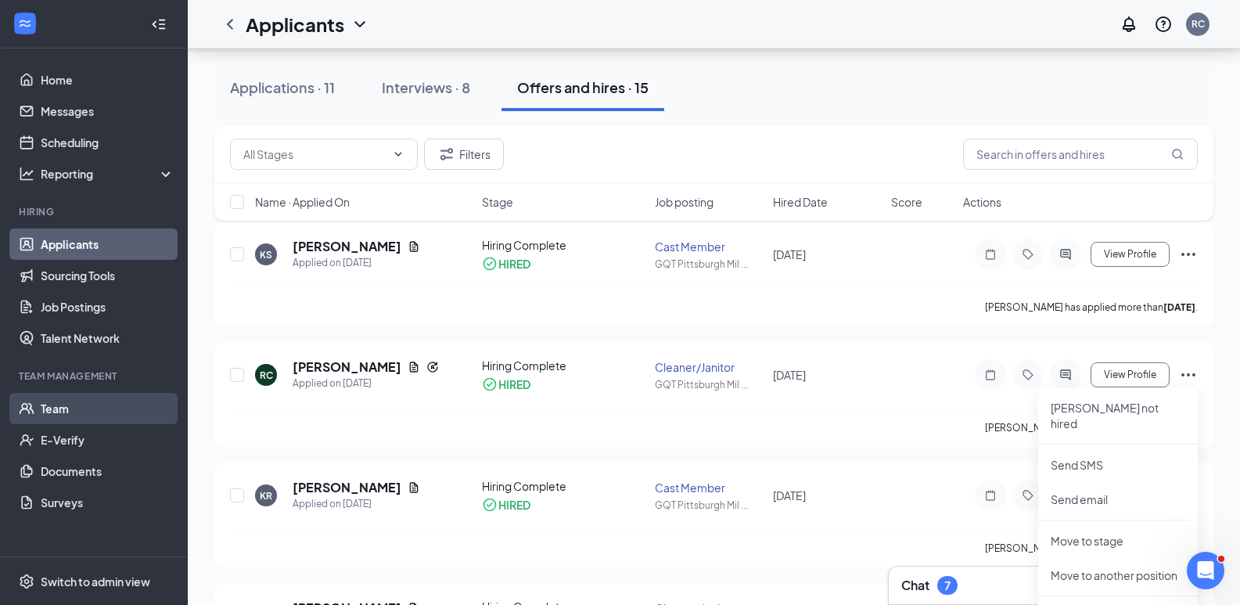
click at [63, 411] on link "Team" at bounding box center [108, 408] width 134 height 31
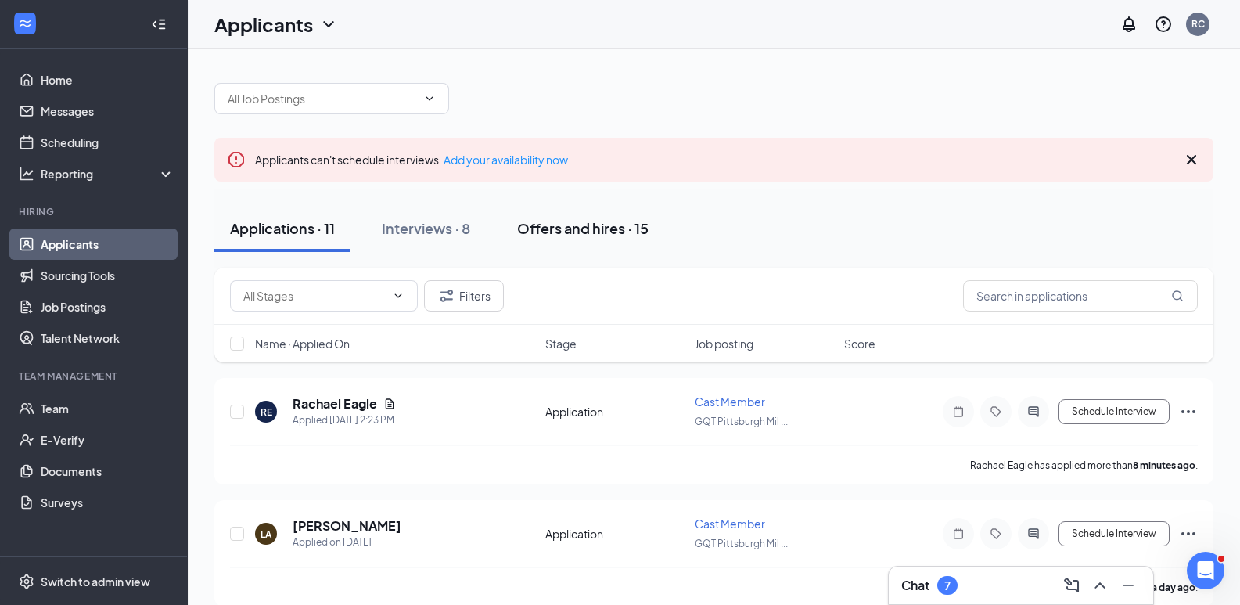
click at [569, 225] on div "Offers and hires · 15" at bounding box center [582, 228] width 131 height 20
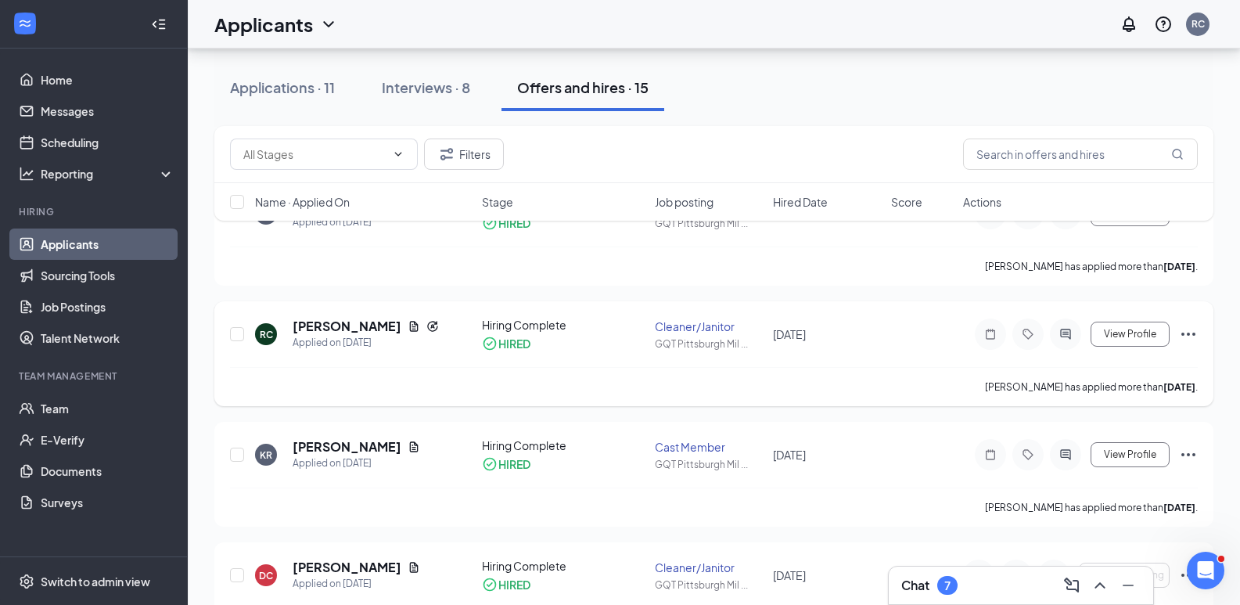
scroll to position [235, 0]
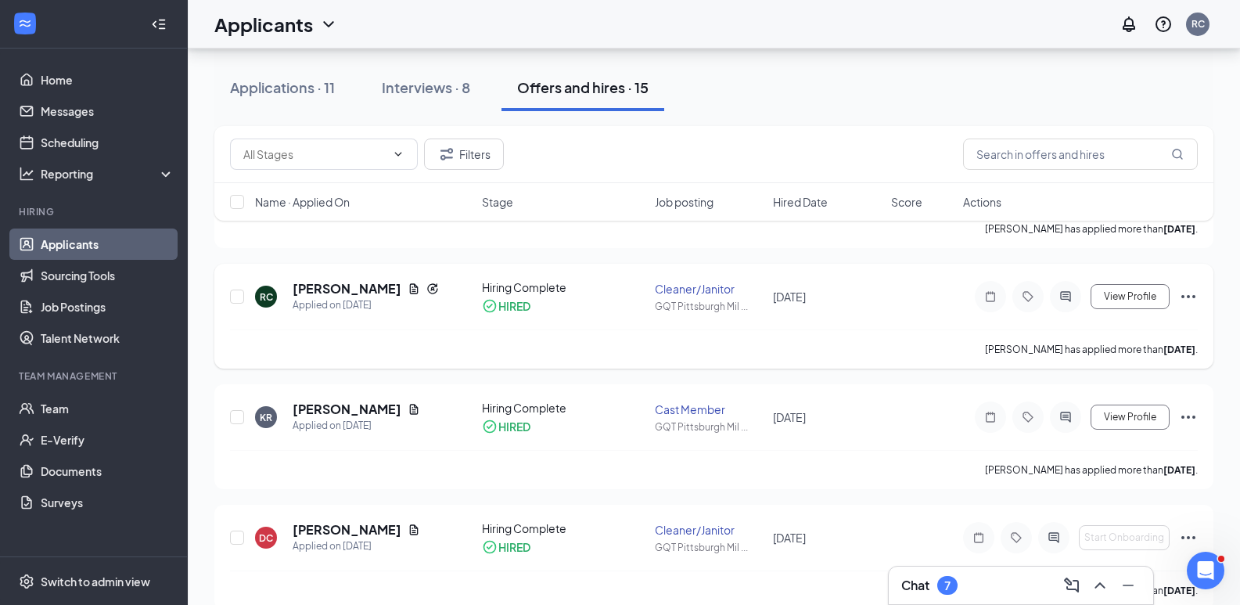
click at [1193, 290] on icon "Ellipses" at bounding box center [1188, 296] width 19 height 19
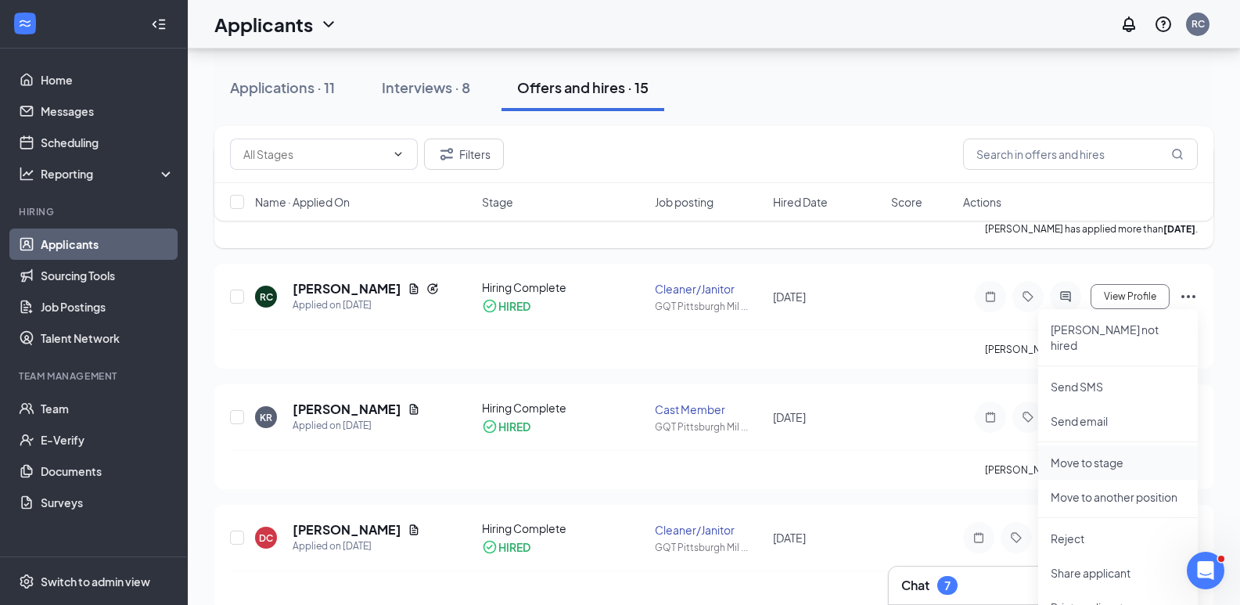
click at [1108, 454] on p "Move to stage" at bounding box center [1118, 462] width 135 height 16
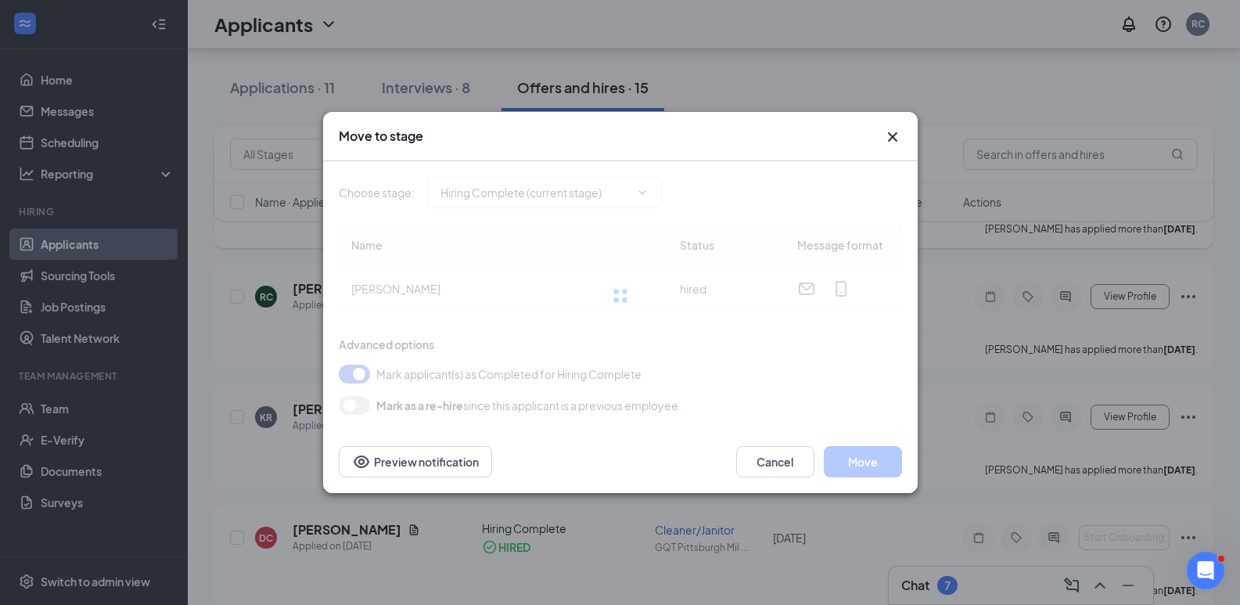
type input "Hiring Complete (current stage)"
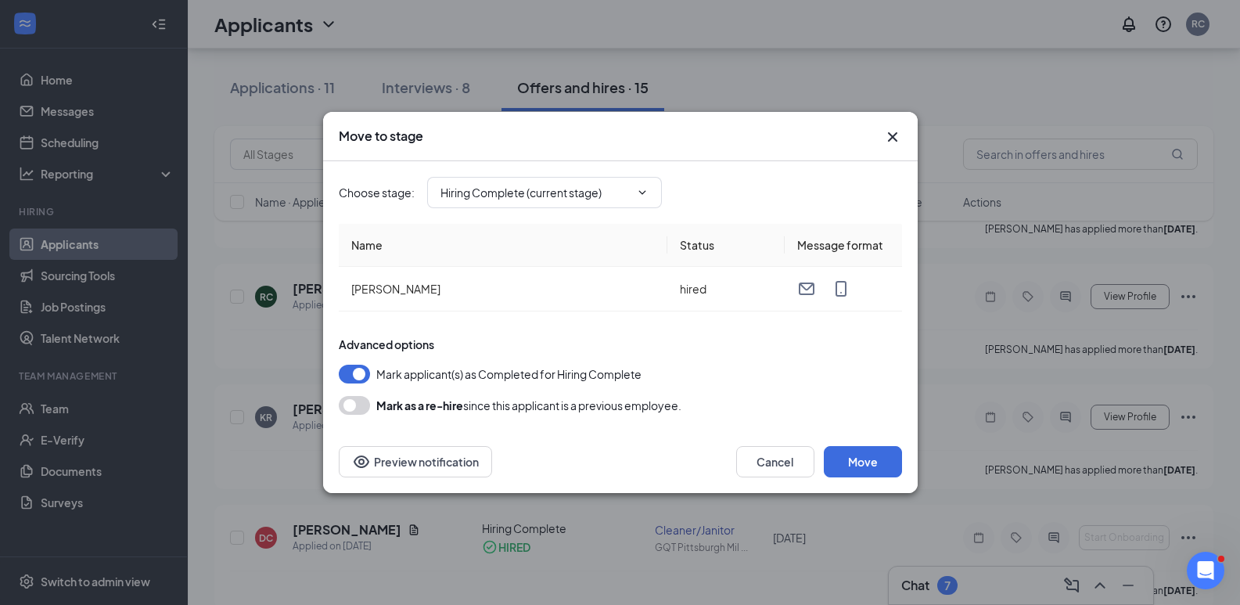
click at [890, 139] on icon "Cross" at bounding box center [891, 136] width 9 height 9
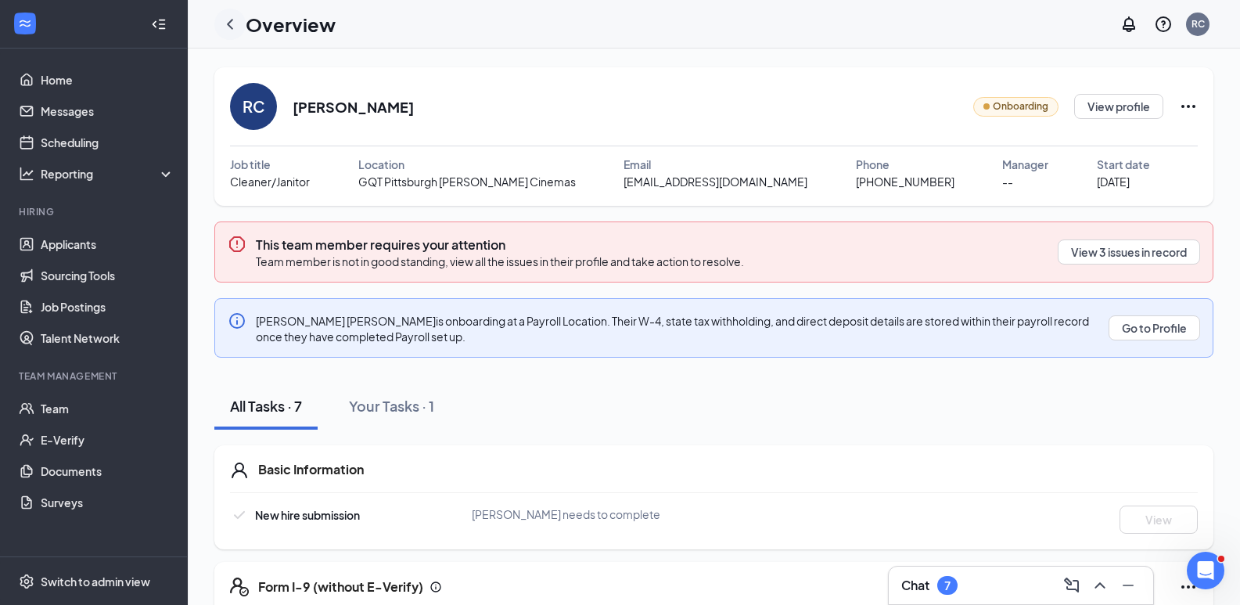
click at [233, 23] on icon "ChevronLeft" at bounding box center [230, 24] width 19 height 19
